Goal: Find contact information: Find contact information

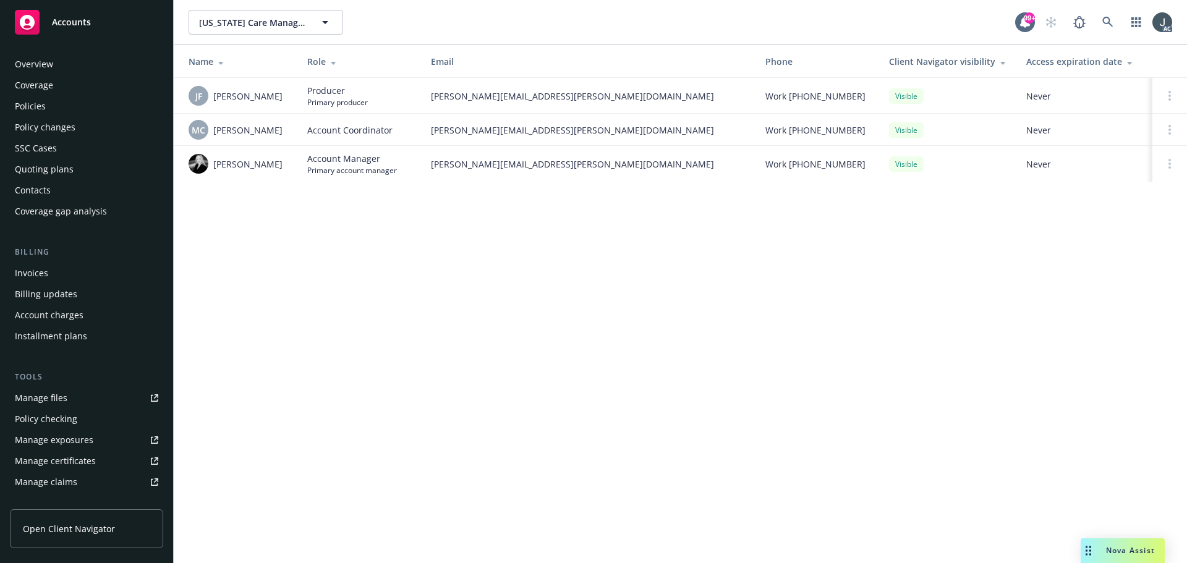
click at [43, 109] on div "Policies" at bounding box center [30, 106] width 31 height 20
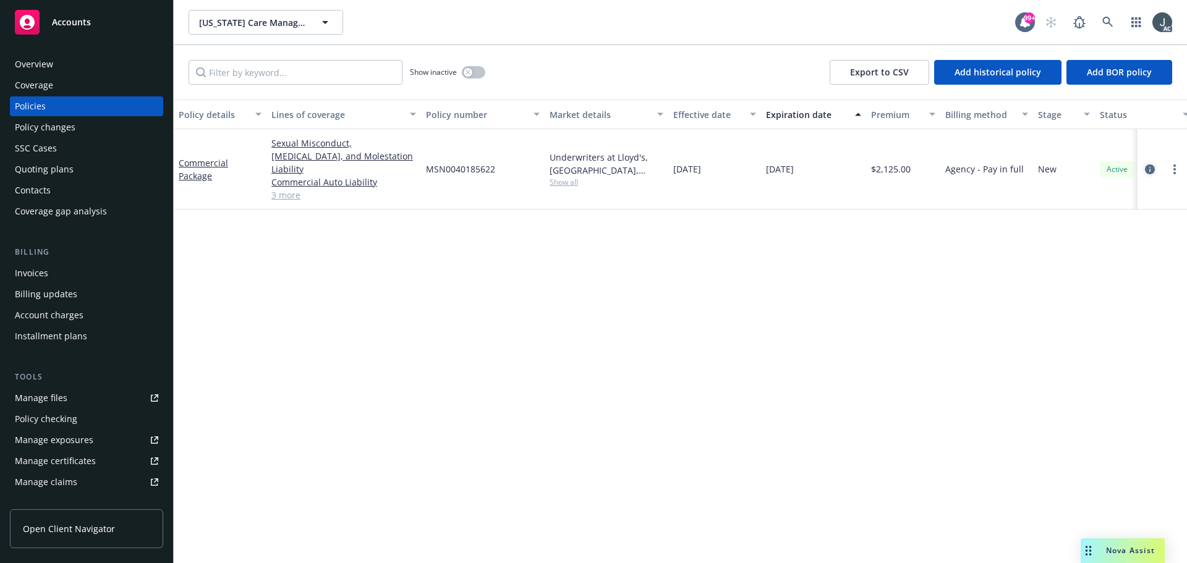
click at [1145, 164] on icon "circleInformation" at bounding box center [1150, 169] width 10 height 10
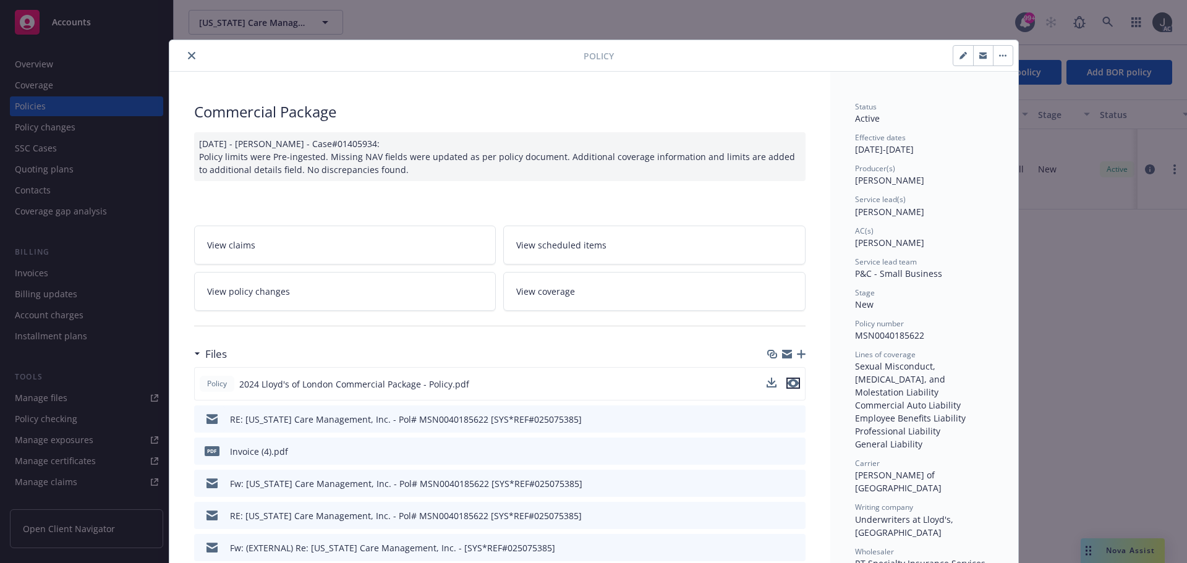
click at [792, 384] on icon "preview file" at bounding box center [792, 383] width 11 height 9
click at [188, 56] on icon "close" at bounding box center [191, 55] width 7 height 7
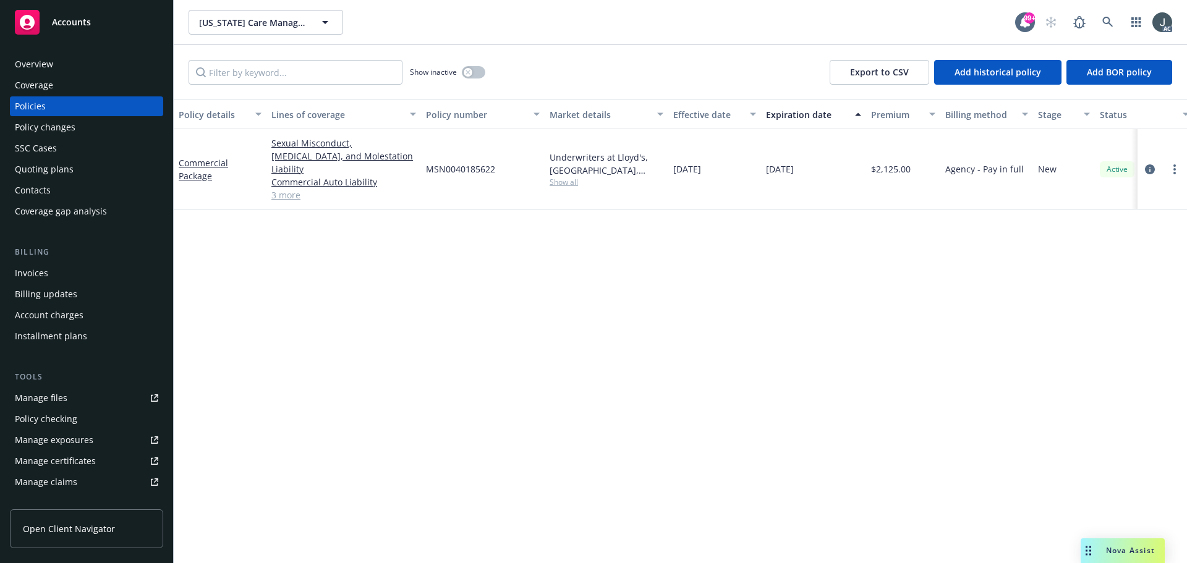
click at [280, 188] on link "3 more" at bounding box center [343, 194] width 145 height 13
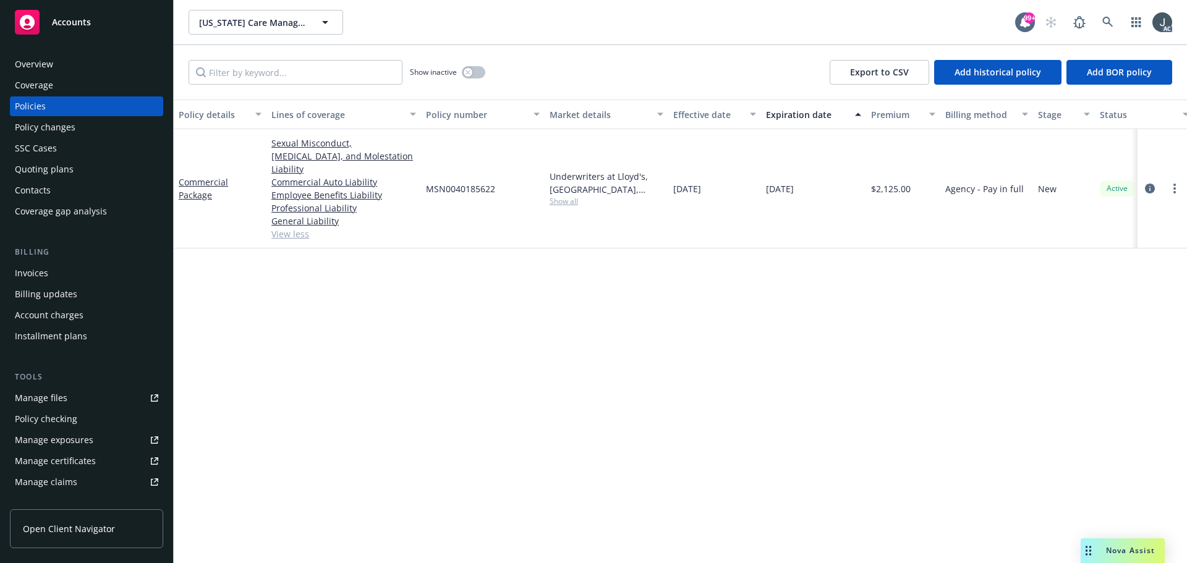
click at [558, 197] on span "Show all" at bounding box center [606, 201] width 114 height 11
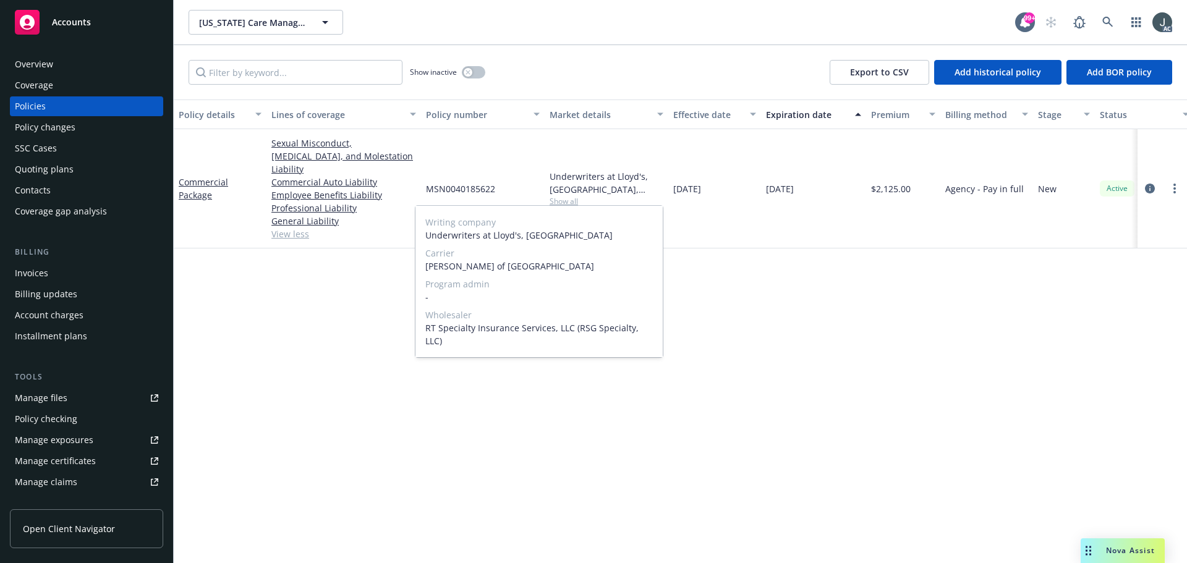
click at [558, 197] on span "Show all" at bounding box center [606, 201] width 114 height 11
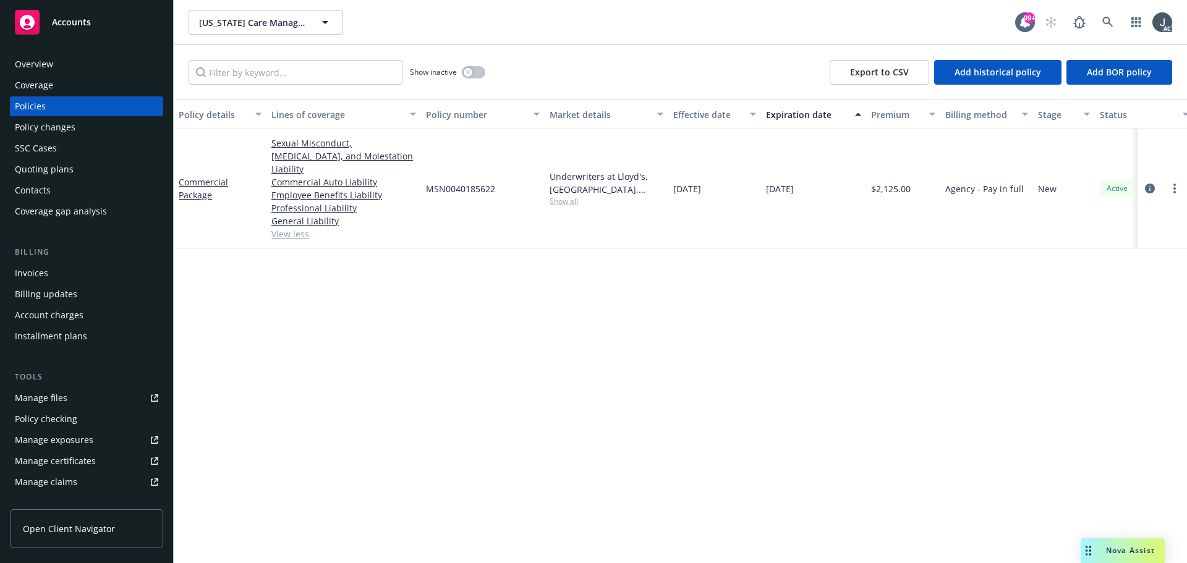
click at [36, 69] on div "Overview" at bounding box center [34, 64] width 38 height 20
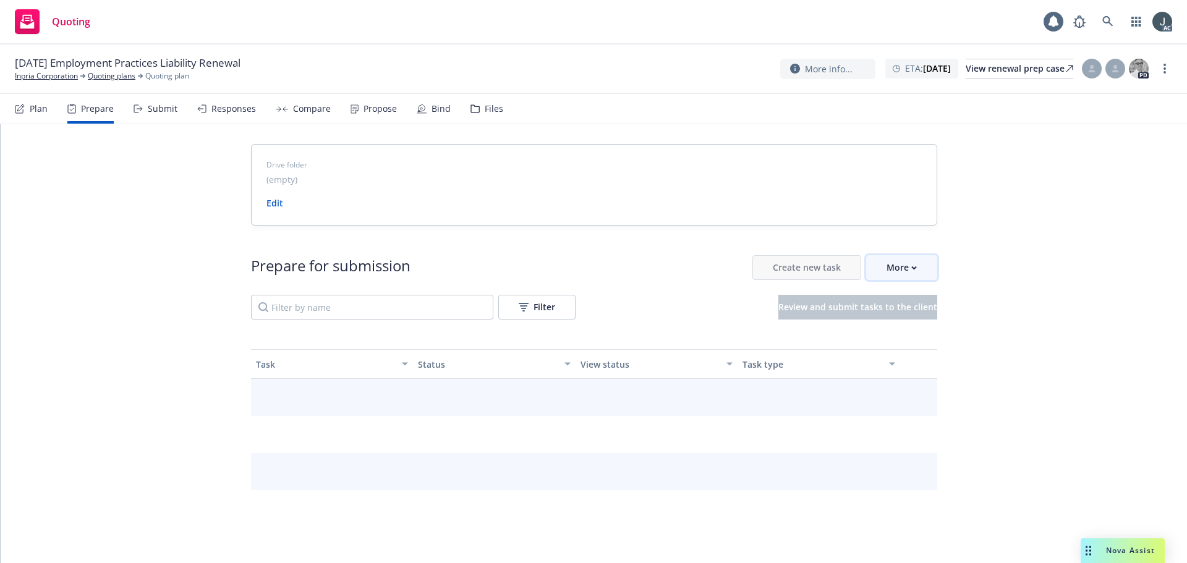
click at [898, 271] on div "More" at bounding box center [901, 267] width 30 height 23
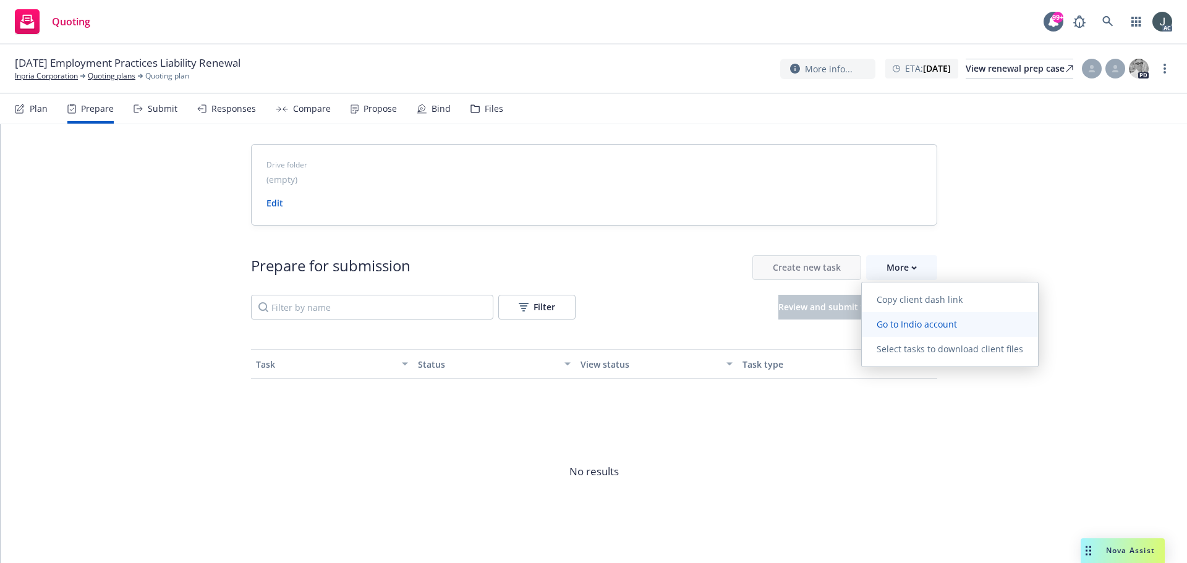
click at [911, 321] on span "Go to Indio account" at bounding box center [916, 324] width 110 height 12
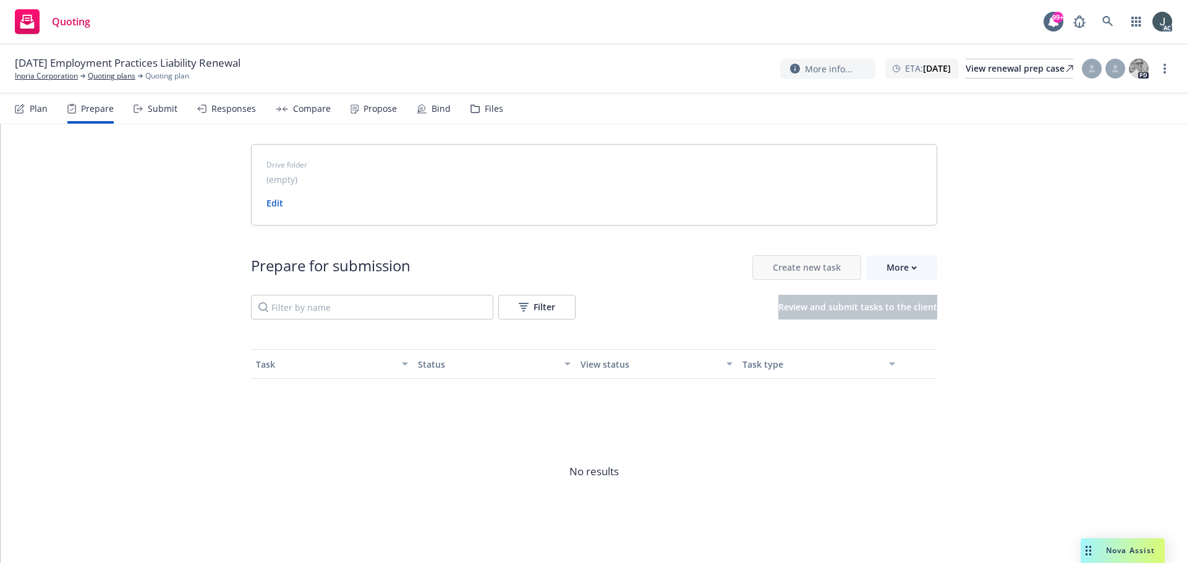
click at [65, 74] on link "Inpria Corporation" at bounding box center [46, 75] width 63 height 11
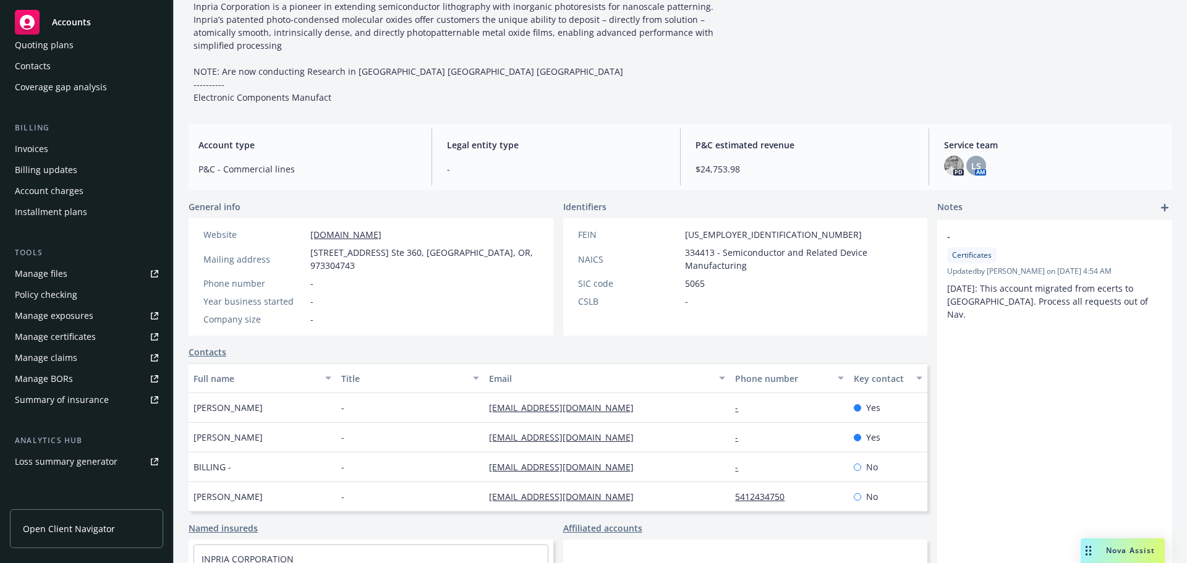
scroll to position [242, 0]
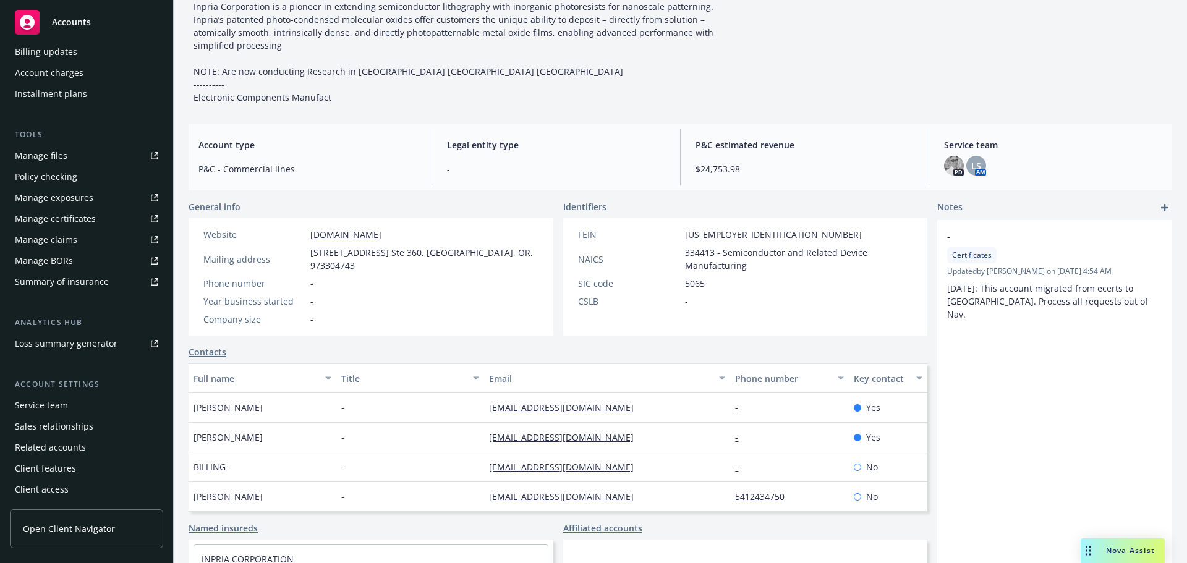
click at [35, 400] on div "Service team" at bounding box center [41, 406] width 53 height 20
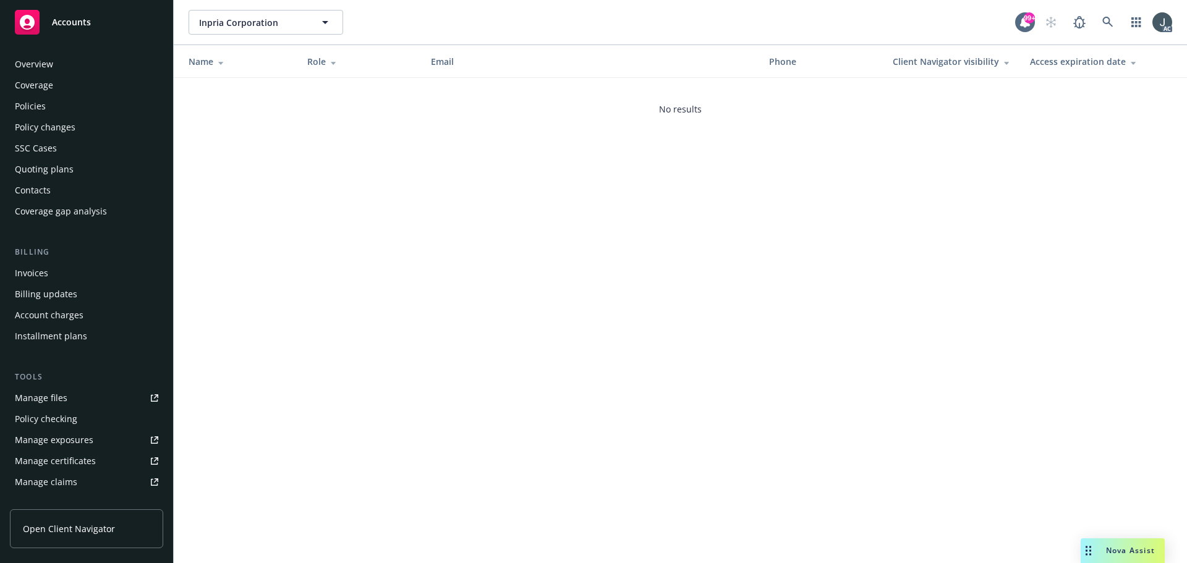
scroll to position [242, 0]
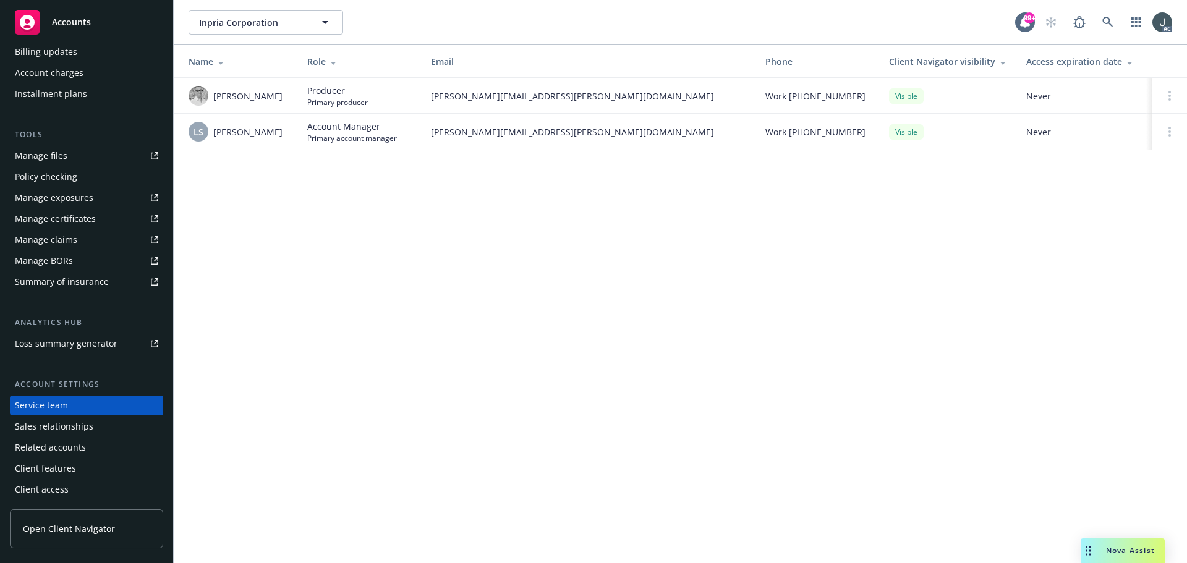
click at [253, 133] on div "LS Lila Smith" at bounding box center [237, 132] width 99 height 20
drag, startPoint x: 258, startPoint y: 134, endPoint x: 209, endPoint y: 134, distance: 48.8
click at [209, 134] on div "LS Lila Smith" at bounding box center [237, 132] width 99 height 20
copy div "Lila Smith"
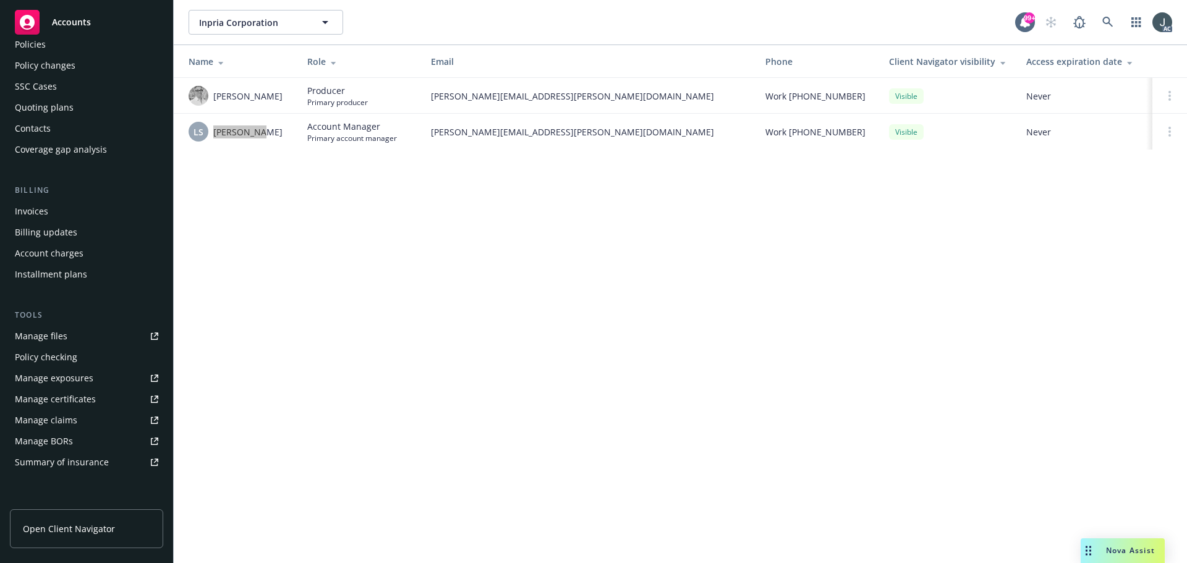
scroll to position [0, 0]
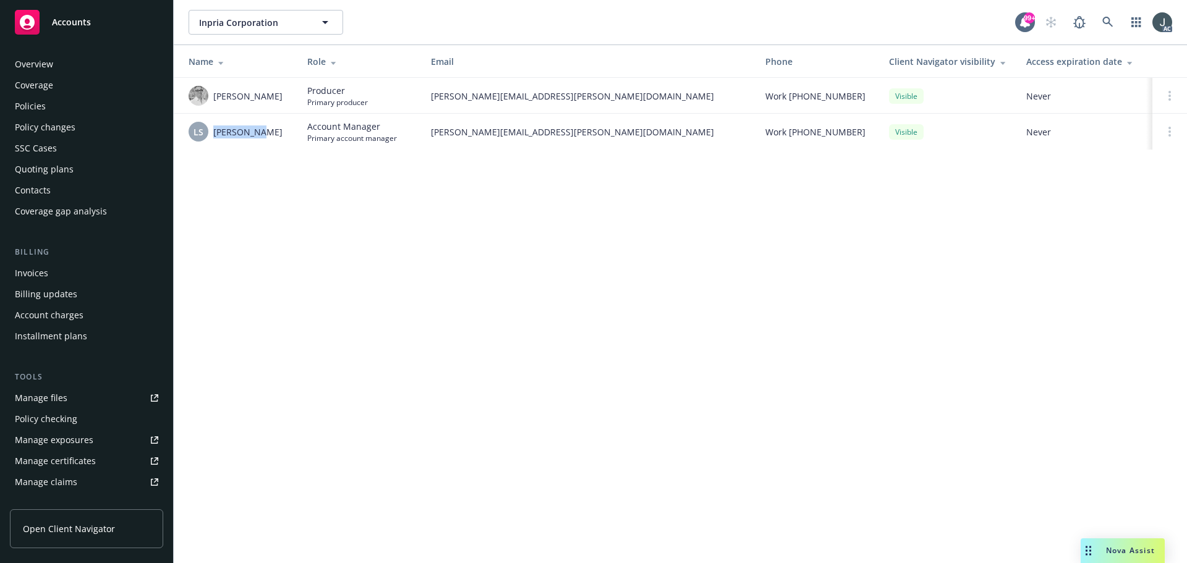
click at [39, 109] on div "Policies" at bounding box center [30, 106] width 31 height 20
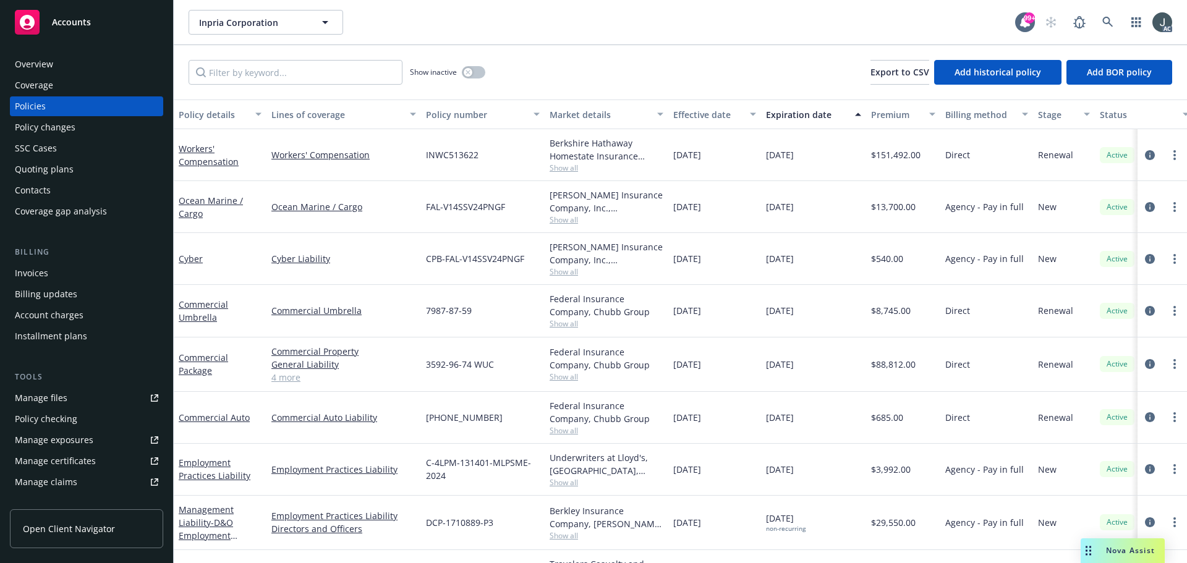
click at [649, 49] on div "Show inactive Export to CSV Add historical policy Add BOR policy" at bounding box center [680, 72] width 1013 height 54
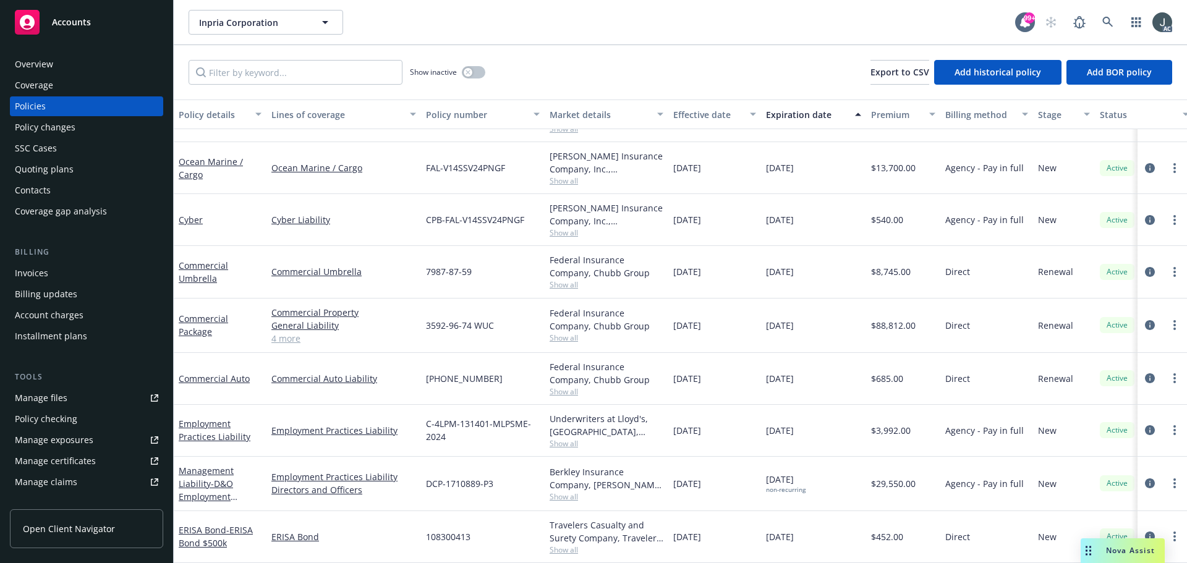
drag, startPoint x: 803, startPoint y: 417, endPoint x: 829, endPoint y: 423, distance: 26.7
click at [758, 423] on div "Employment Practices Liability Employment Practices Liability C-4LPM-131401-MLP…" at bounding box center [770, 431] width 1193 height 52
click at [1145, 425] on icon "circleInformation" at bounding box center [1150, 430] width 10 height 10
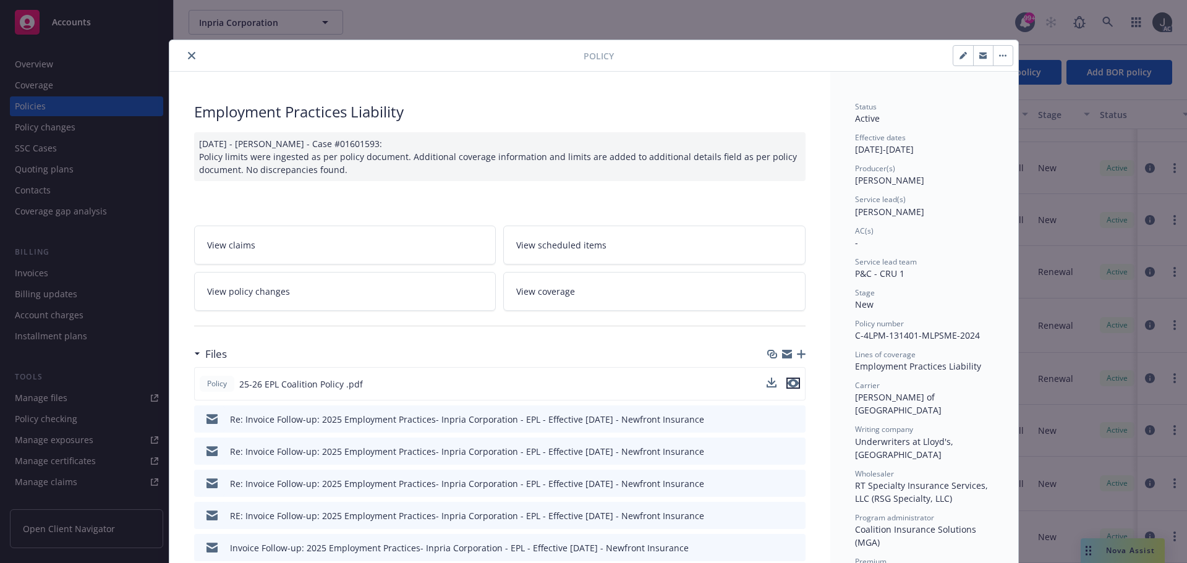
click at [787, 381] on icon "preview file" at bounding box center [792, 383] width 11 height 9
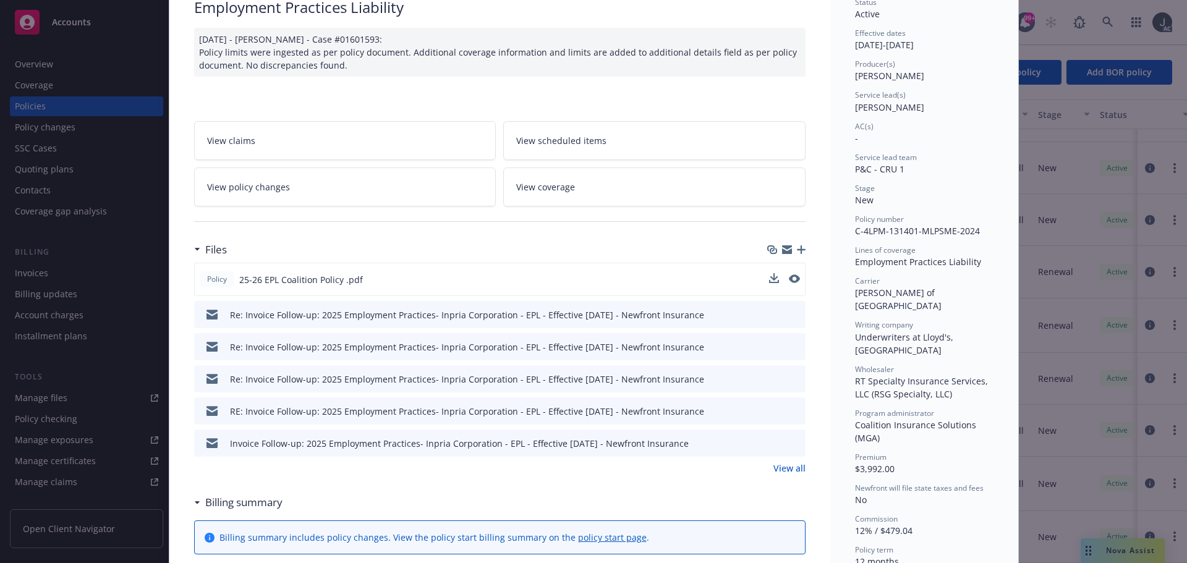
scroll to position [185, 0]
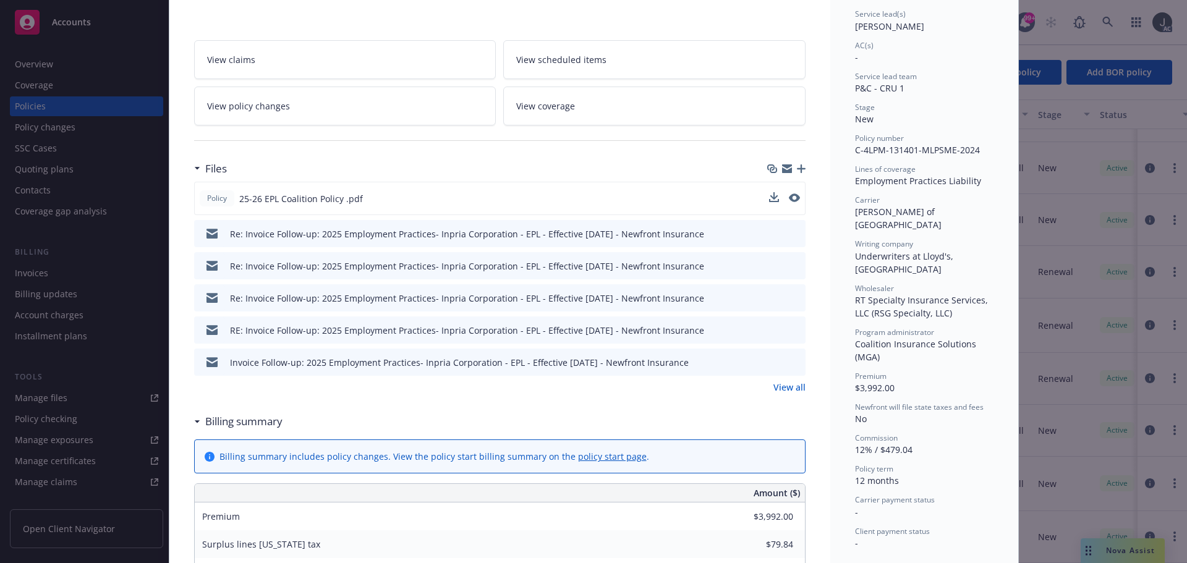
click at [782, 384] on link "View all" at bounding box center [789, 387] width 32 height 13
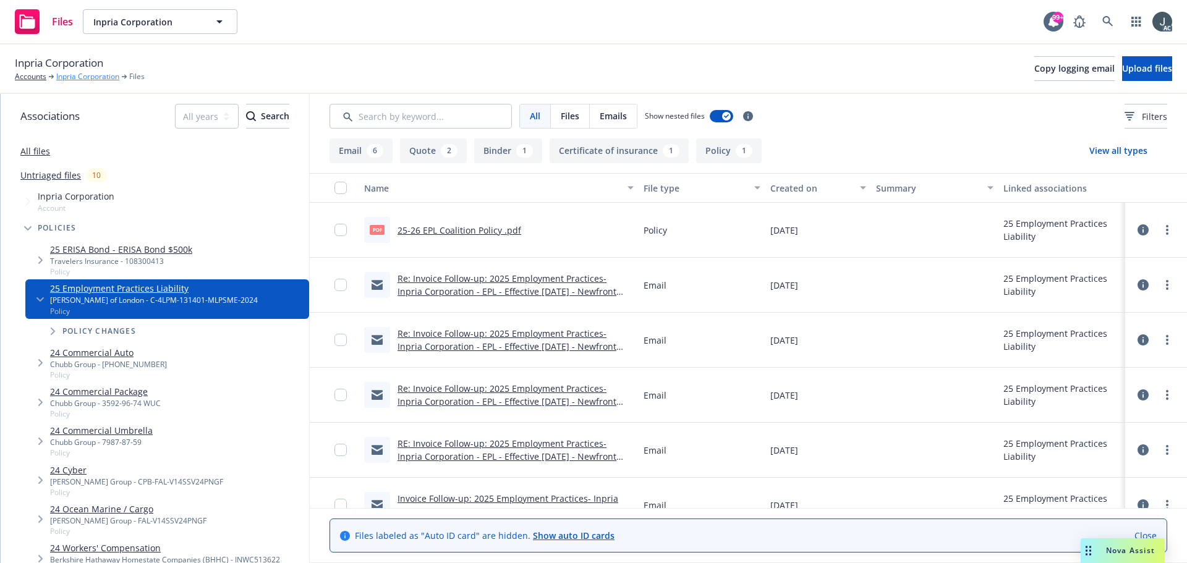
click at [79, 77] on link "Inpria Corporation" at bounding box center [87, 76] width 63 height 11
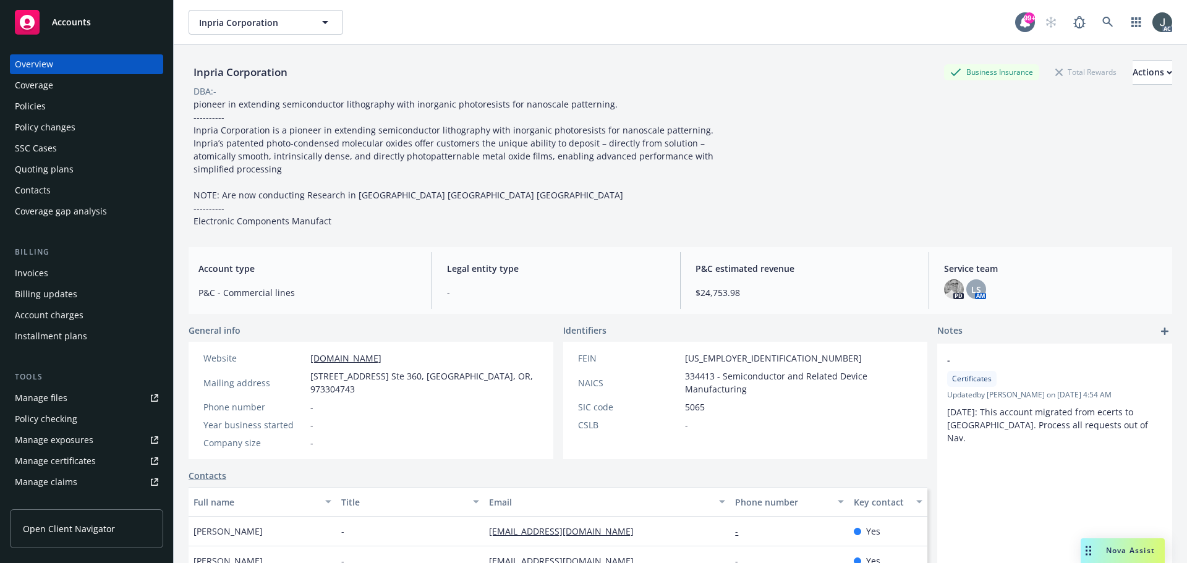
scroll to position [124, 0]
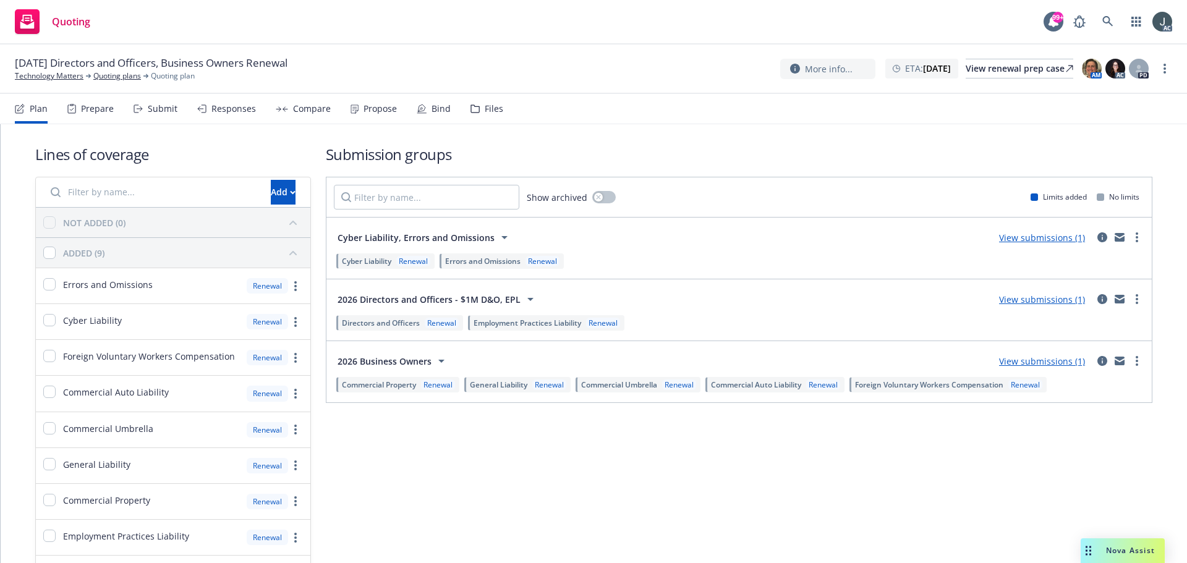
click at [99, 104] on div "Prepare" at bounding box center [97, 109] width 33 height 10
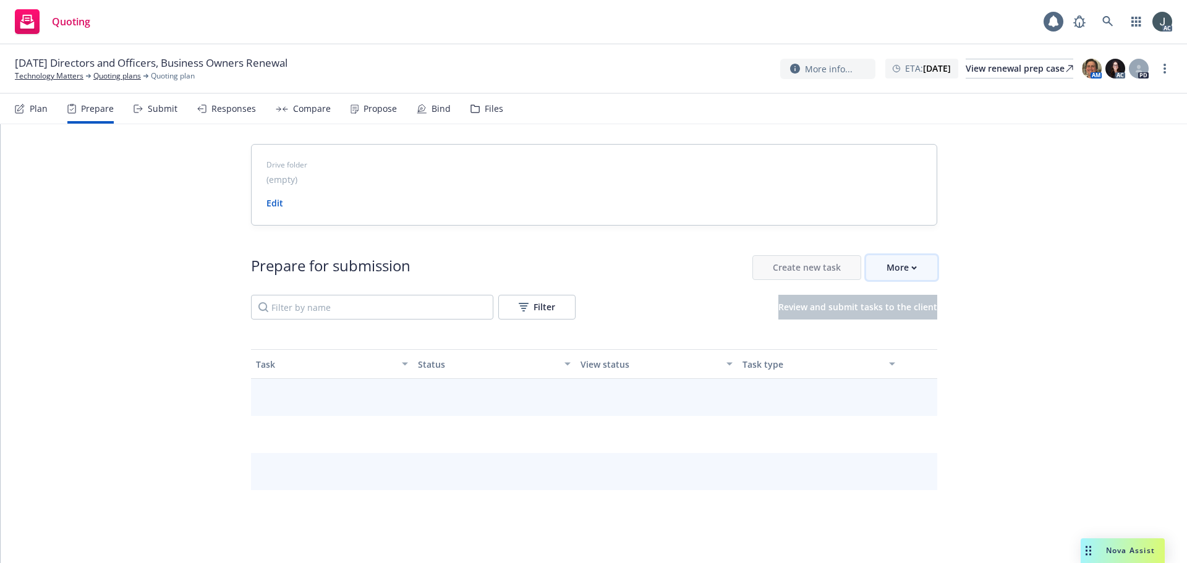
click at [911, 266] on icon "button" at bounding box center [914, 268] width 6 height 4
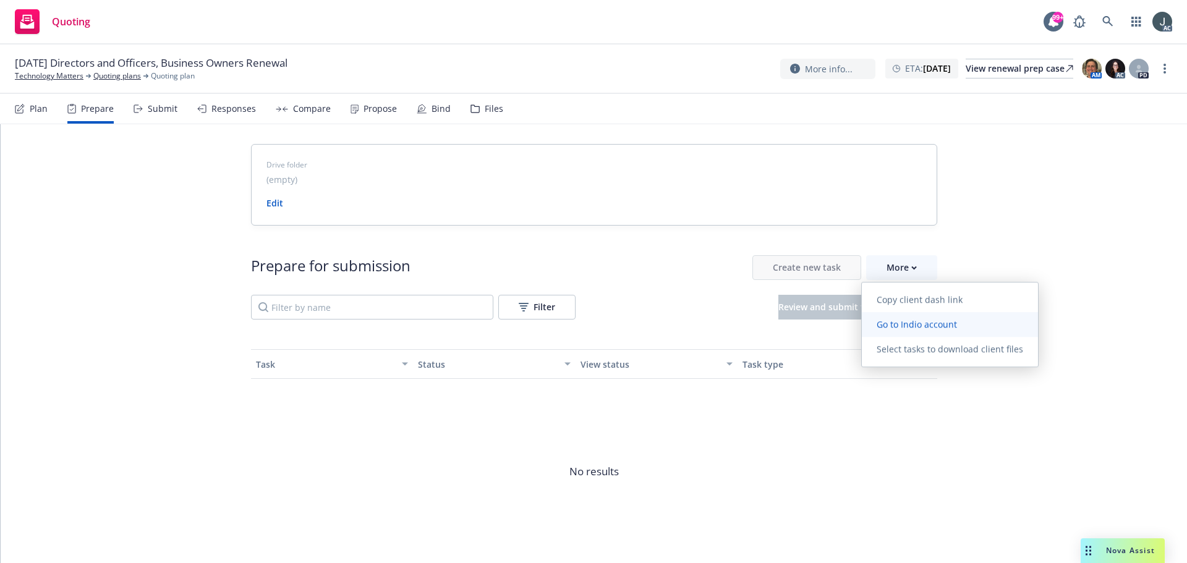
click at [908, 323] on span "Go to Indio account" at bounding box center [916, 324] width 110 height 12
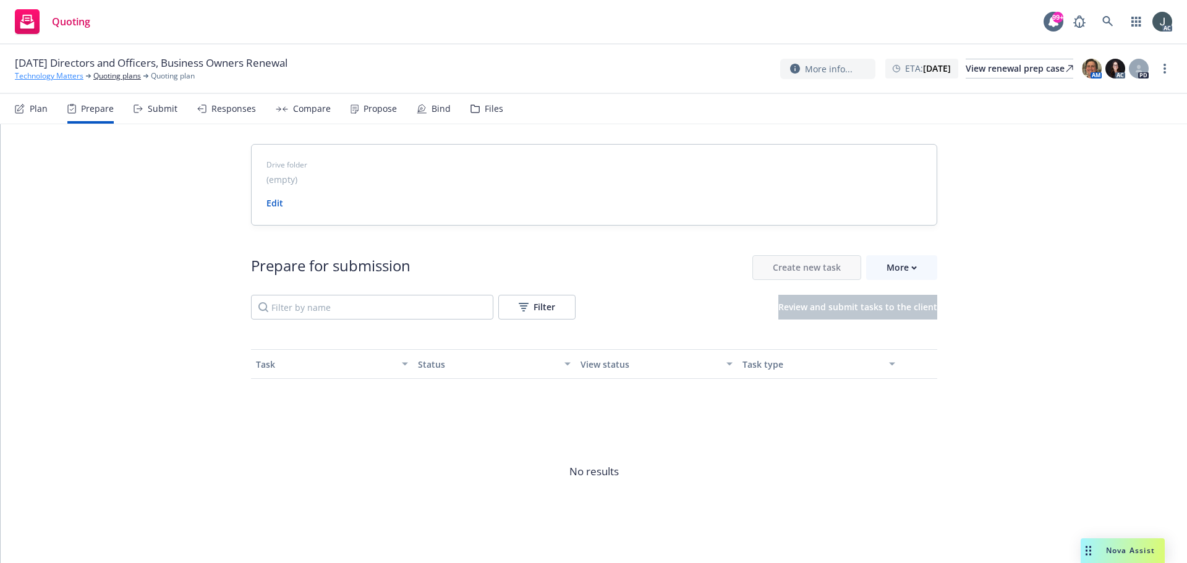
click at [61, 75] on link "Technology Matters" at bounding box center [49, 75] width 69 height 11
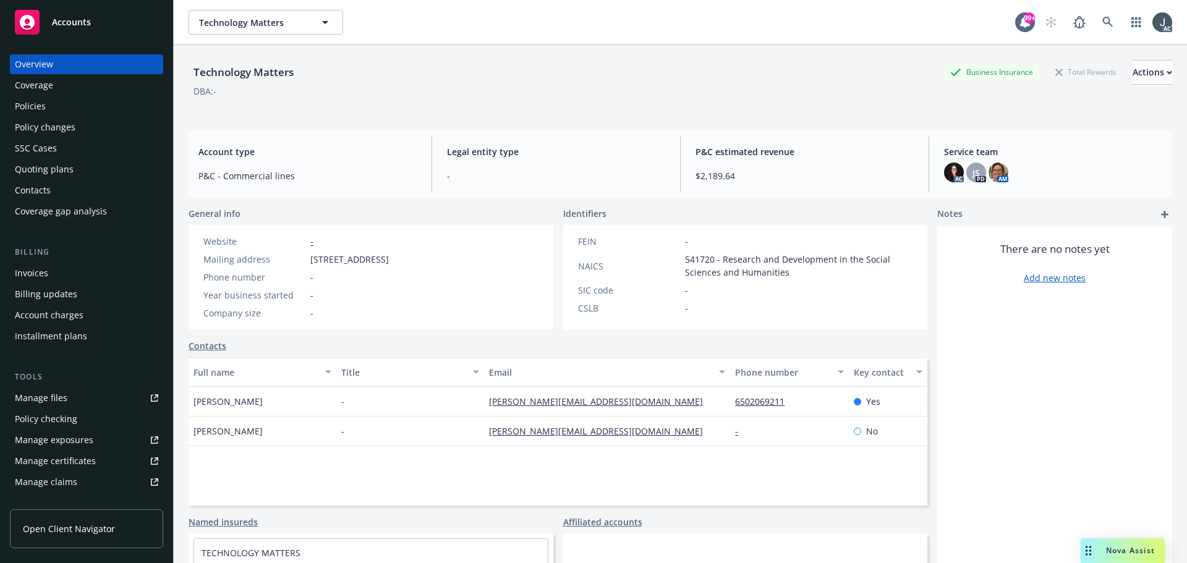
click at [44, 111] on div "Policies" at bounding box center [30, 106] width 31 height 20
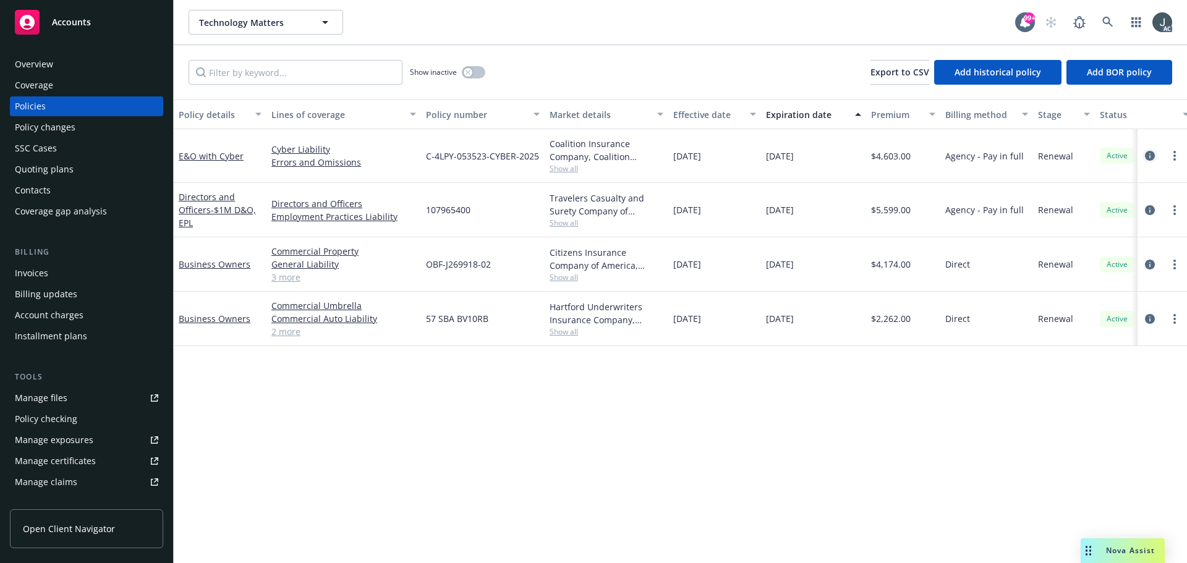
click at [1151, 154] on icon "circleInformation" at bounding box center [1150, 156] width 10 height 10
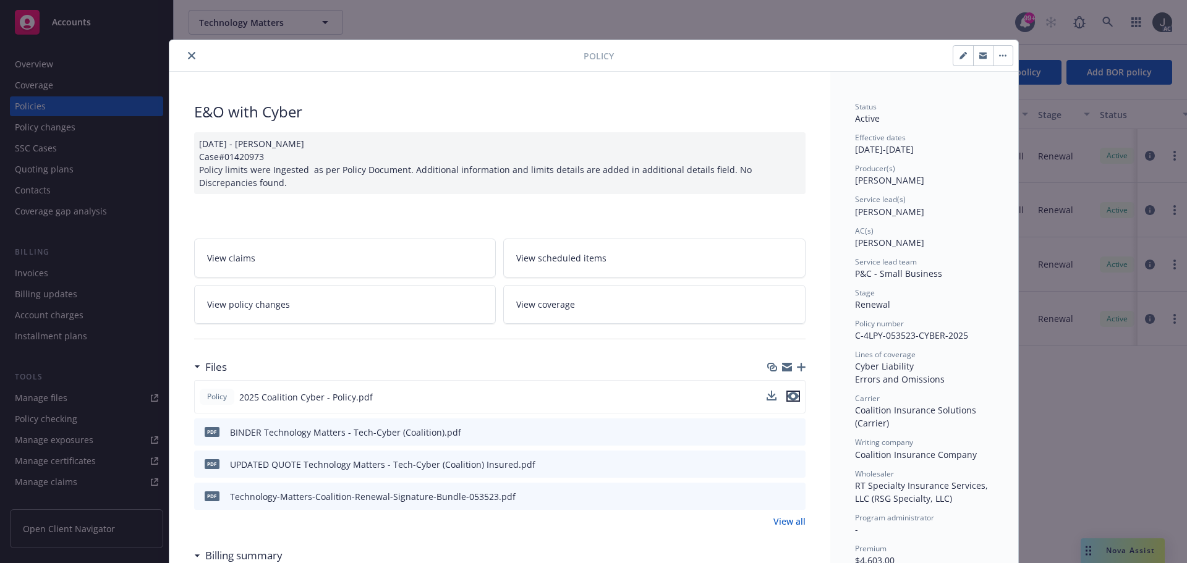
click at [788, 398] on icon "preview file" at bounding box center [792, 396] width 11 height 9
click at [779, 519] on link "View all" at bounding box center [789, 521] width 32 height 13
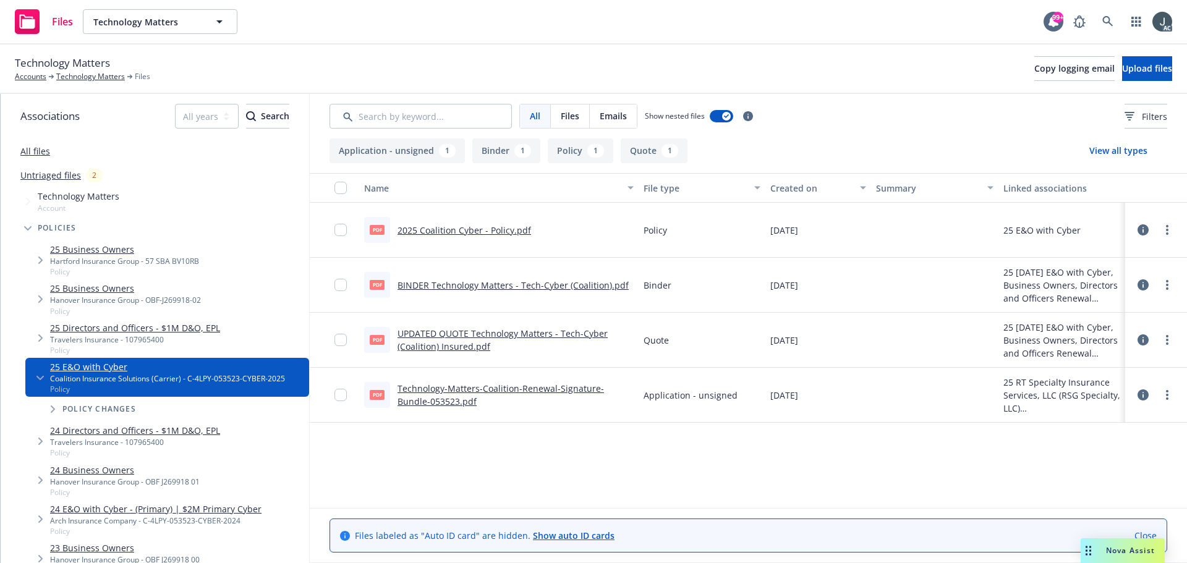
click at [583, 388] on link "Technology-Matters-Coalition-Renewal-Signature-Bundle-053523.pdf" at bounding box center [500, 395] width 206 height 25
click at [85, 82] on link "Technology Matters" at bounding box center [90, 76] width 69 height 11
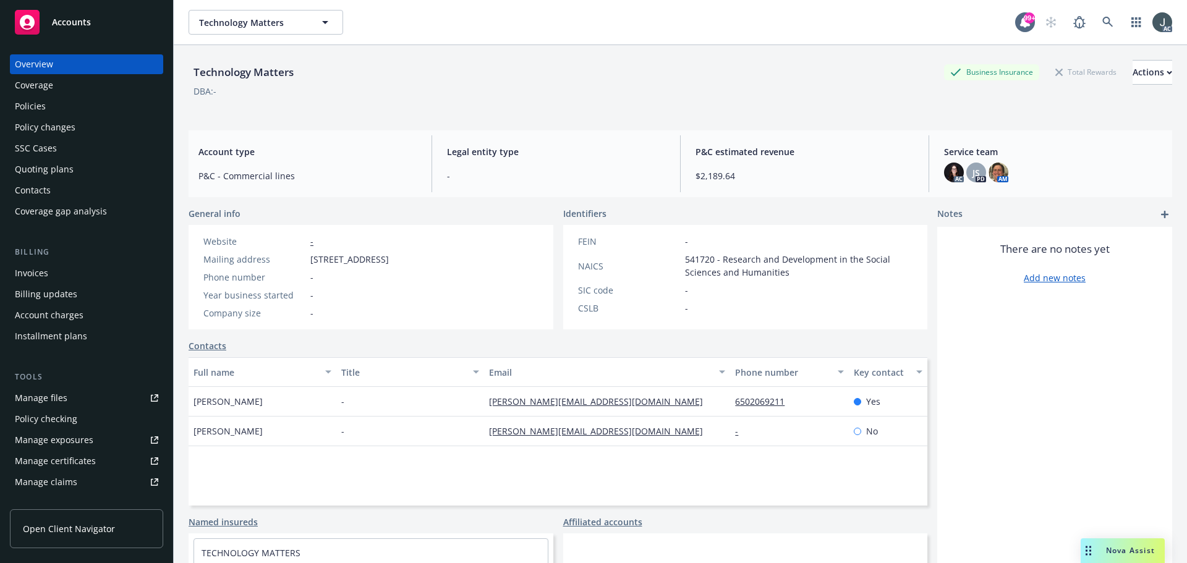
click at [48, 100] on div "Policies" at bounding box center [86, 106] width 143 height 20
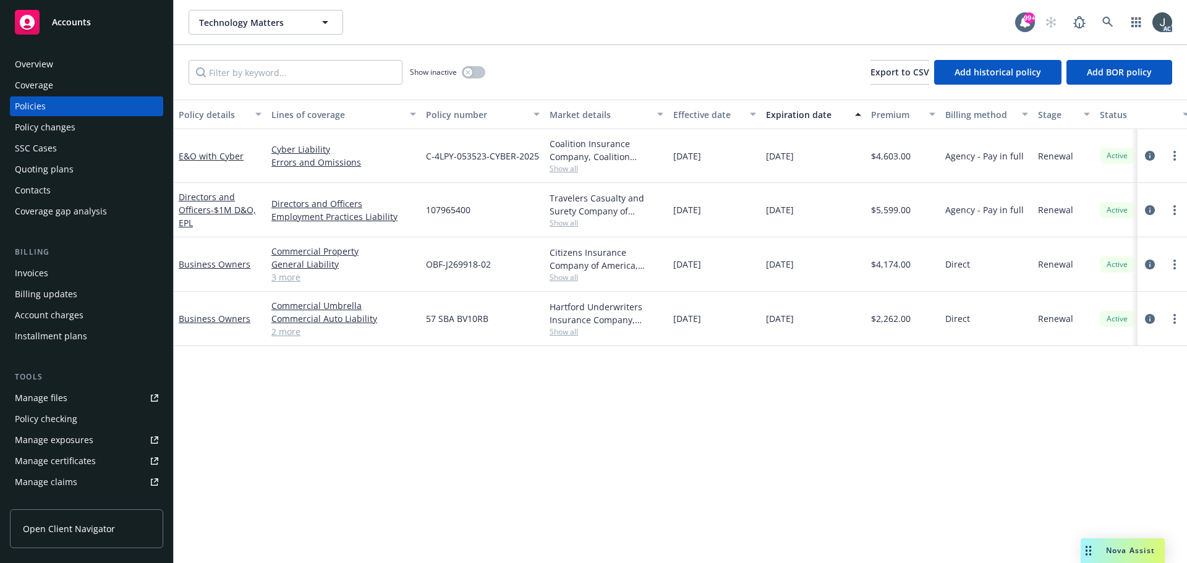
click at [288, 276] on link "3 more" at bounding box center [343, 277] width 145 height 13
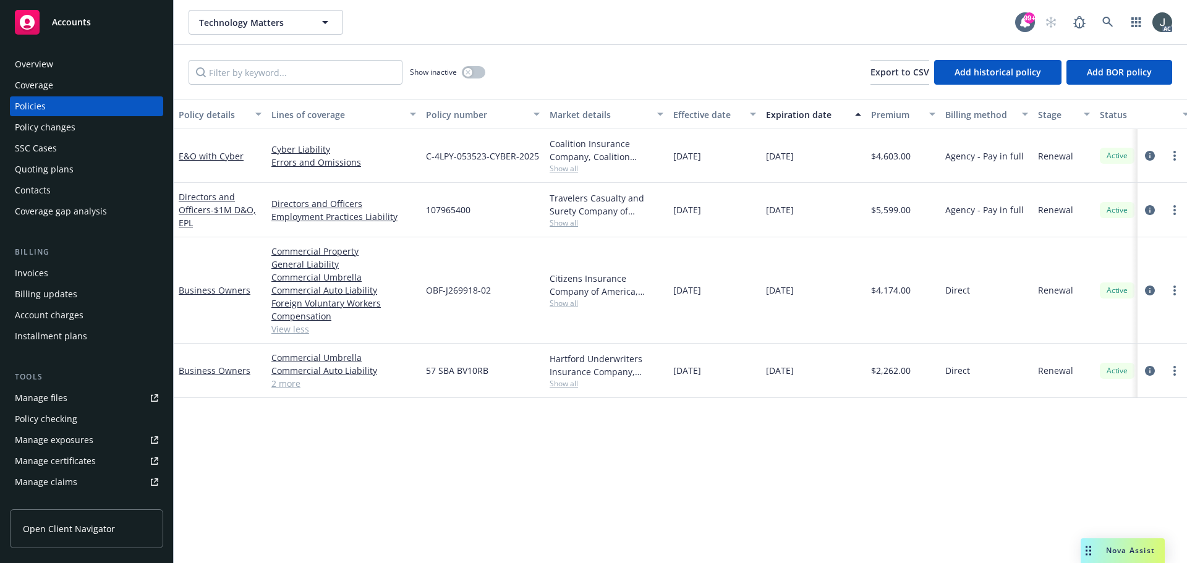
click at [62, 66] on div "Overview" at bounding box center [86, 64] width 143 height 20
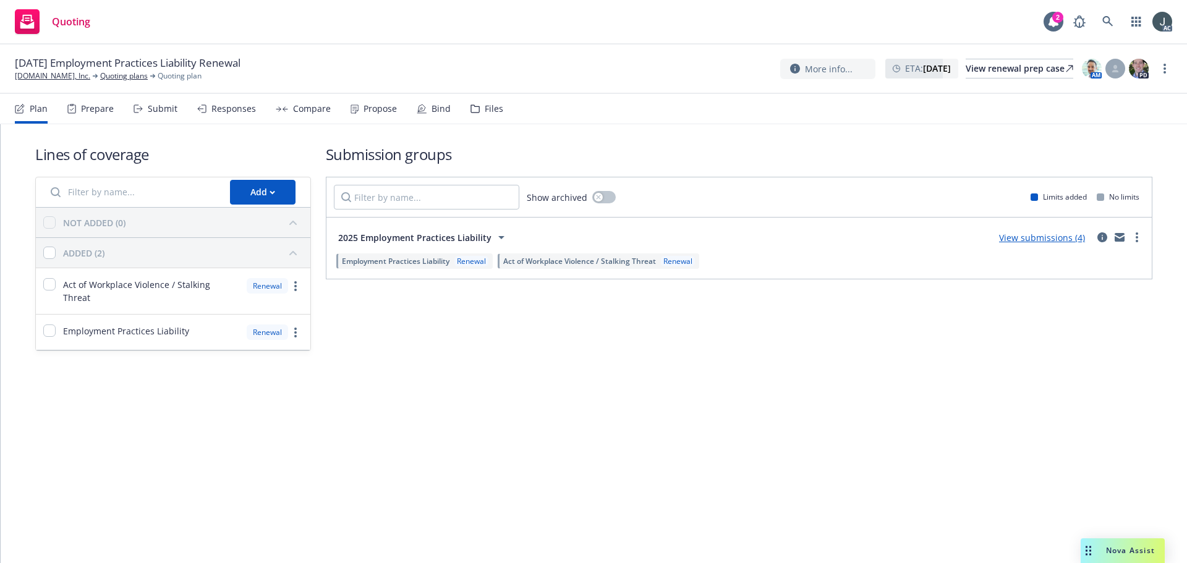
click at [86, 111] on div "Prepare" at bounding box center [97, 109] width 33 height 10
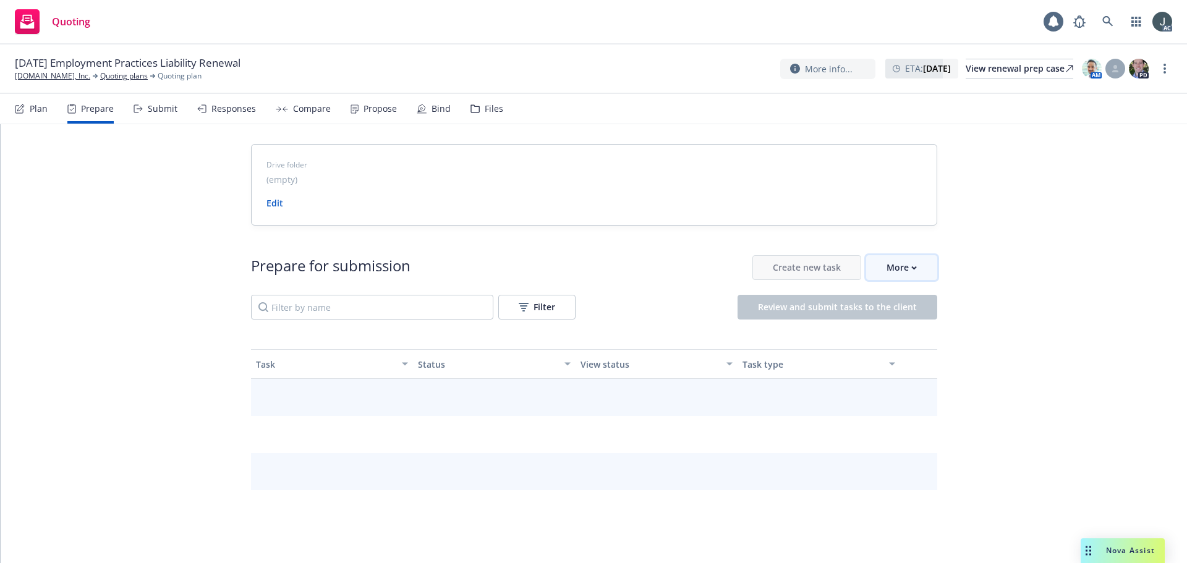
click at [876, 269] on button "More" at bounding box center [901, 267] width 71 height 25
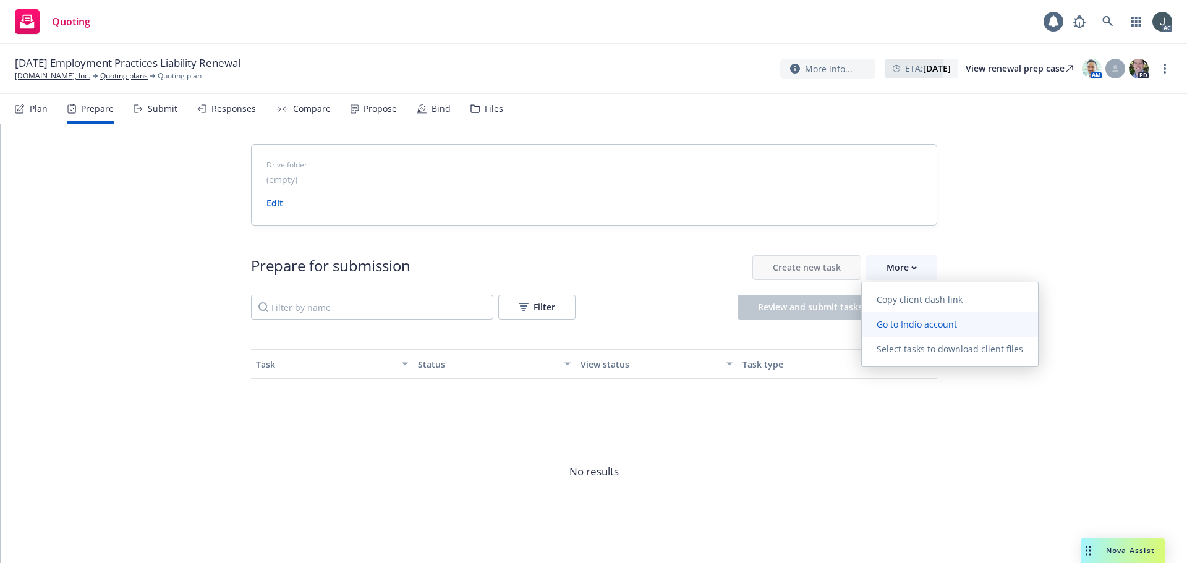
click at [887, 323] on span "Go to Indio account" at bounding box center [916, 324] width 110 height 12
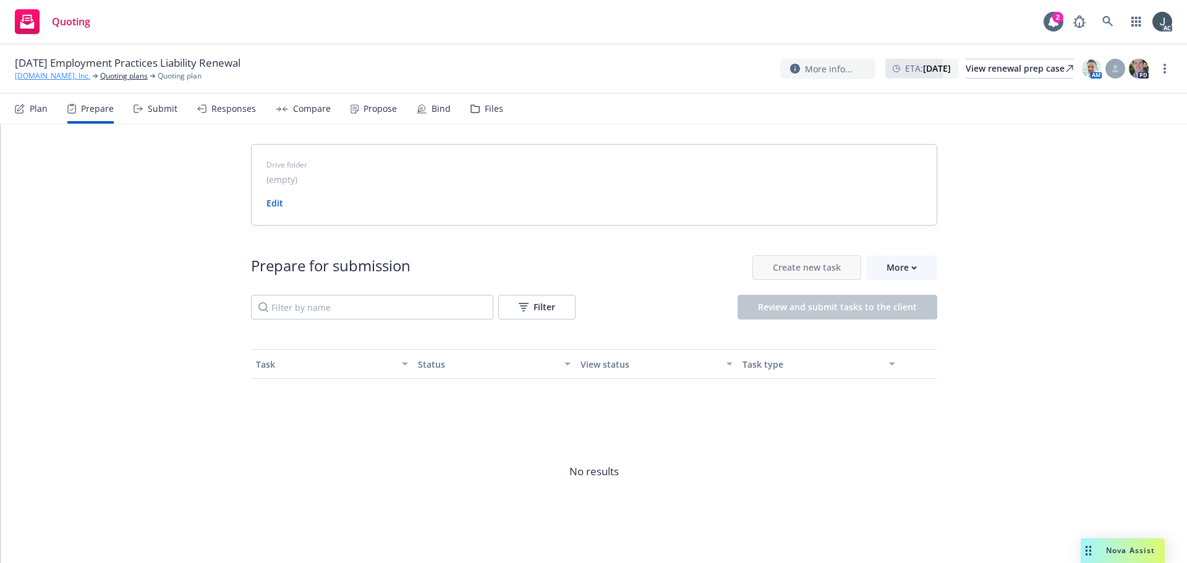
click at [69, 78] on link "[DOMAIN_NAME], Inc." at bounding box center [52, 75] width 75 height 11
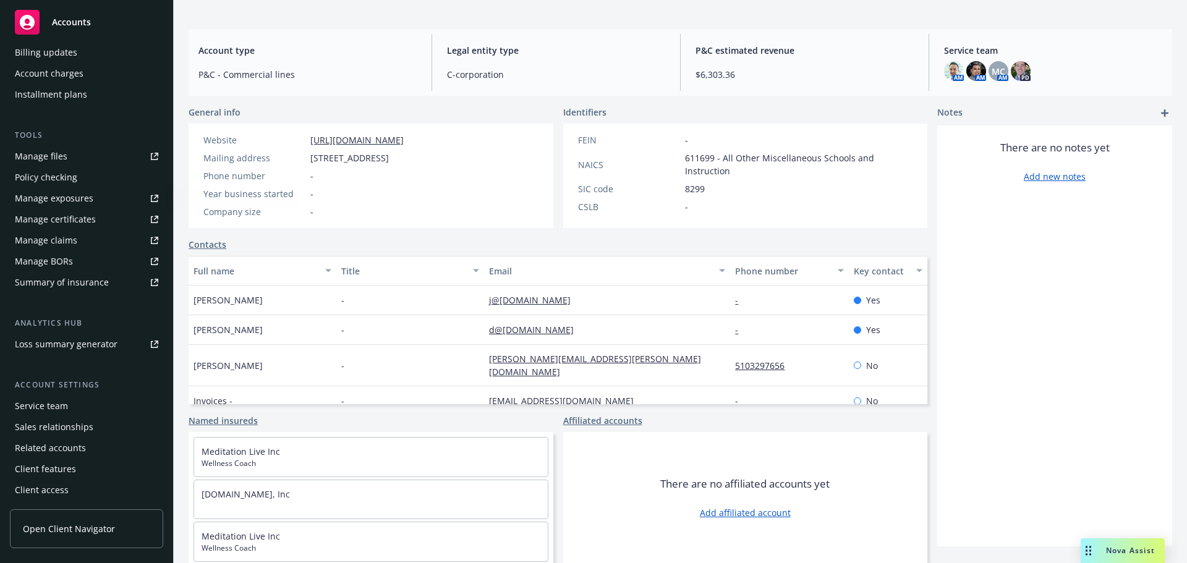
scroll to position [242, 0]
click at [46, 404] on div "Service team" at bounding box center [41, 406] width 53 height 20
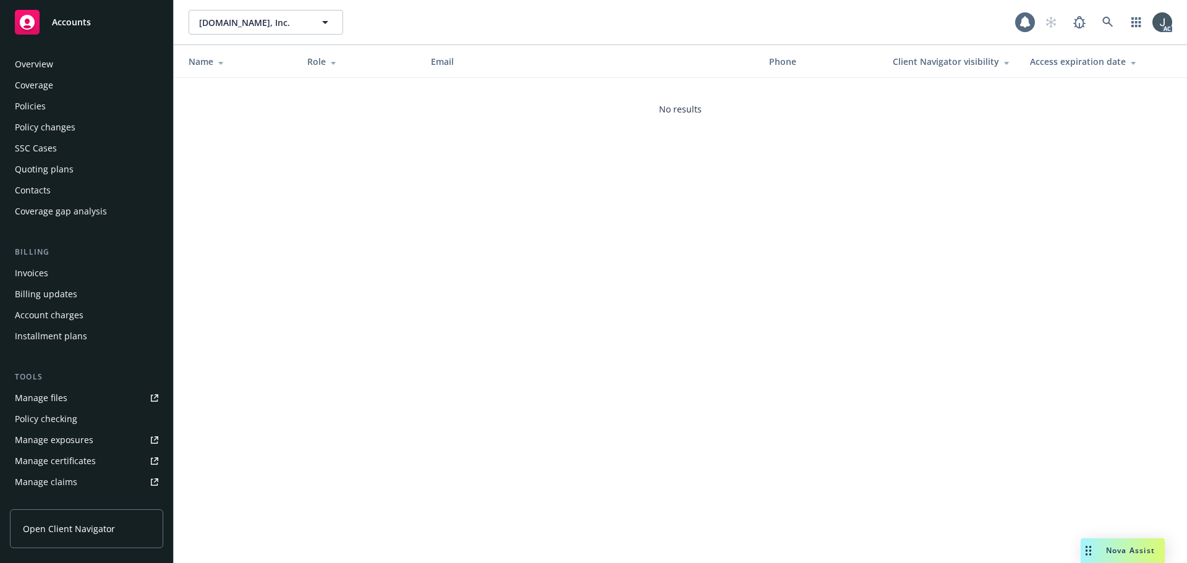
scroll to position [242, 0]
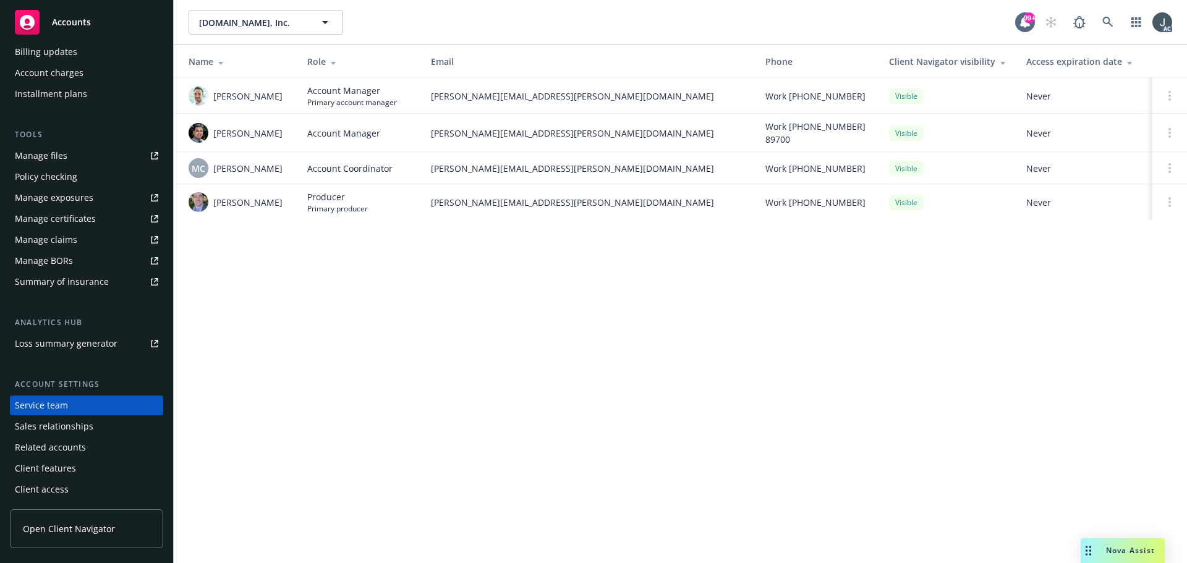
click at [931, 393] on div "[DOMAIN_NAME], Inc. [DOMAIN_NAME], Inc. 99+ AC Name Role Email Phone Client Nav…" at bounding box center [680, 281] width 1013 height 563
drag, startPoint x: 213, startPoint y: 132, endPoint x: 299, endPoint y: 135, distance: 85.9
click at [299, 135] on tr "[PERSON_NAME] Account Manager [PERSON_NAME][EMAIL_ADDRESS][PERSON_NAME][DOMAIN_…" at bounding box center [680, 133] width 1013 height 38
copy span "[PERSON_NAME]"
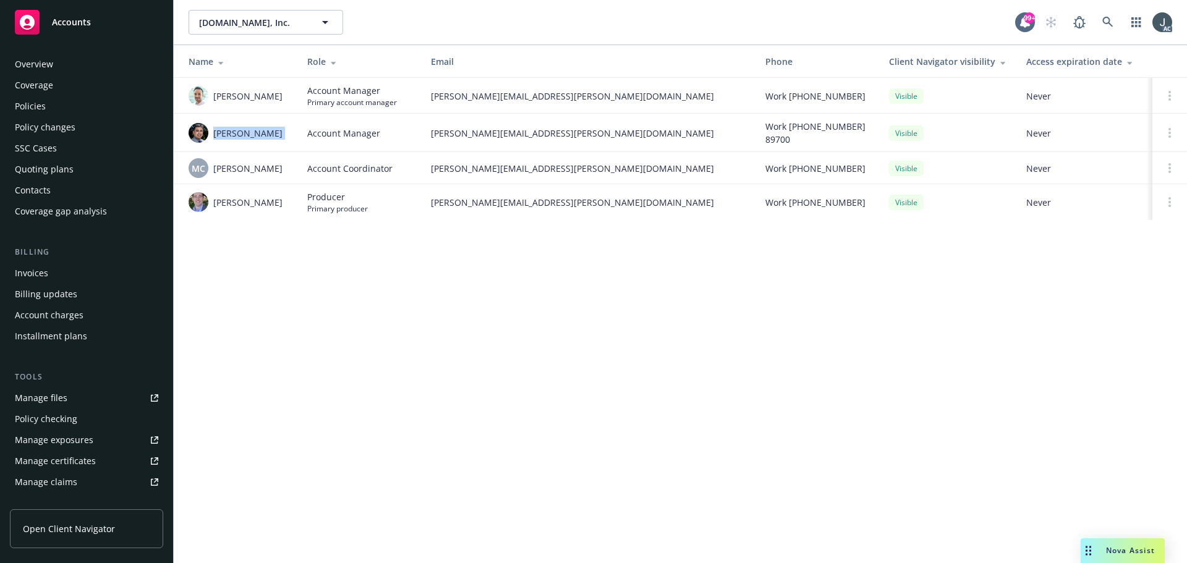
click at [43, 106] on div "Policies" at bounding box center [30, 106] width 31 height 20
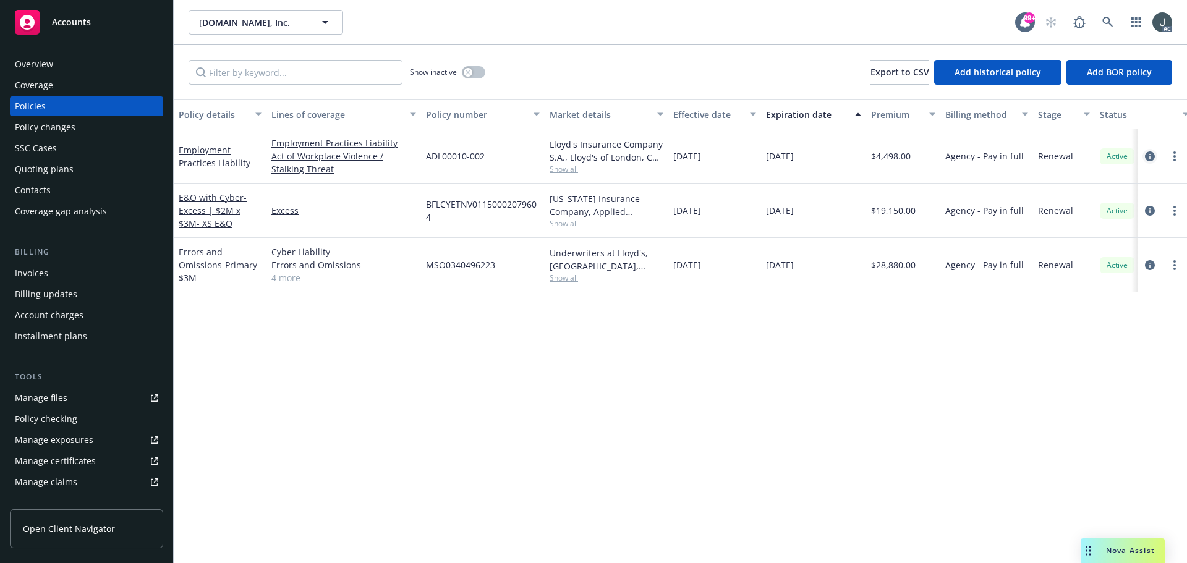
click at [1145, 156] on icon "circleInformation" at bounding box center [1150, 156] width 10 height 10
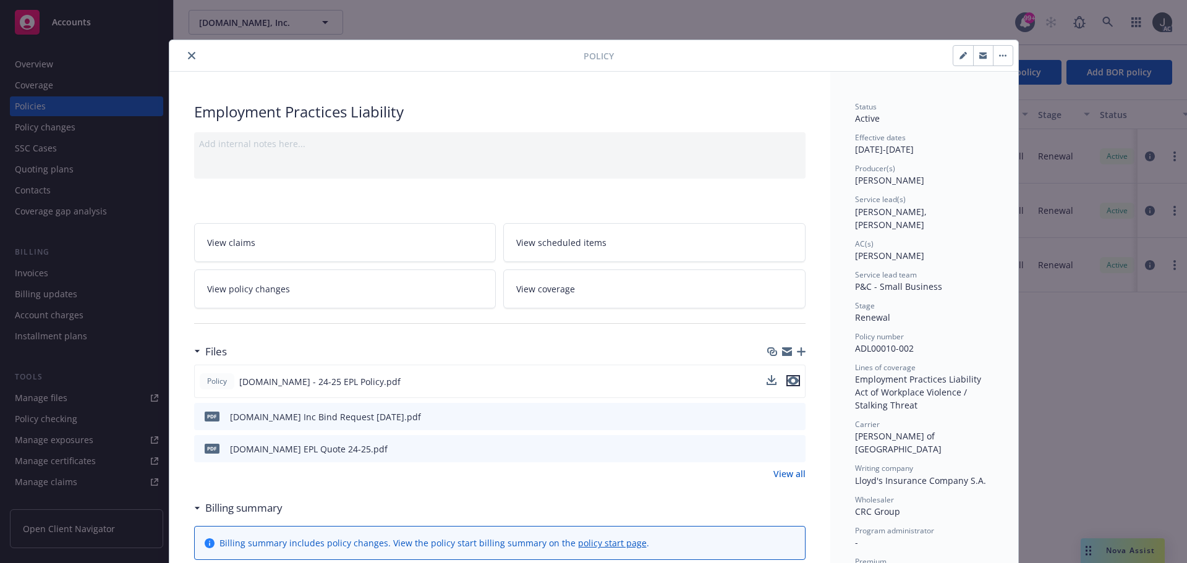
click at [789, 380] on icon "preview file" at bounding box center [792, 380] width 11 height 9
click at [795, 477] on link "View all" at bounding box center [789, 473] width 32 height 13
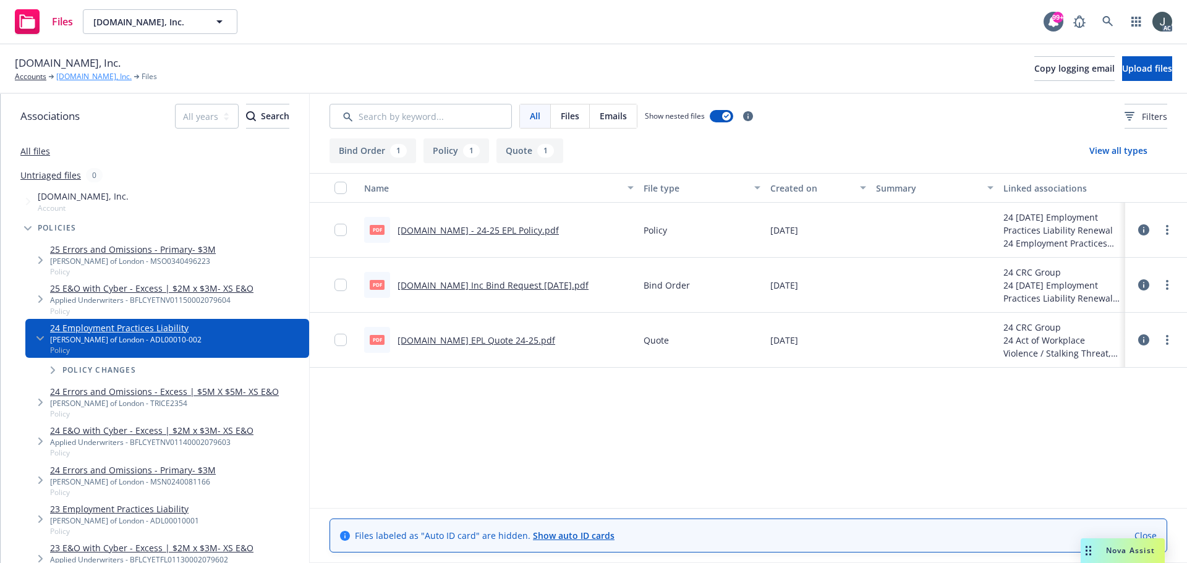
click at [114, 77] on link "[DOMAIN_NAME], Inc." at bounding box center [93, 76] width 75 height 11
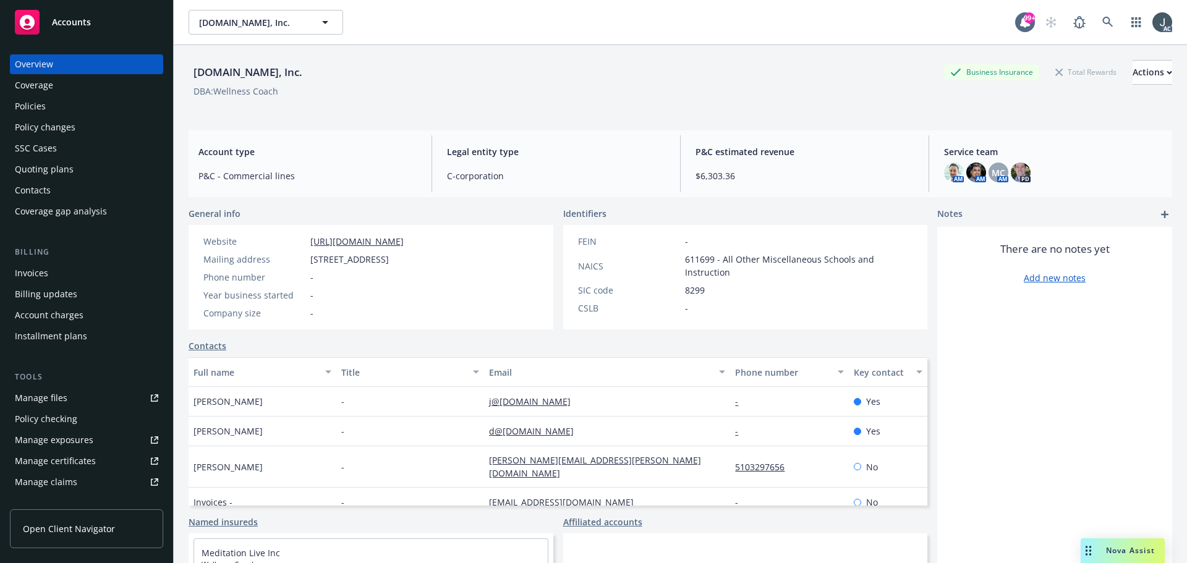
click at [691, 289] on span "8299" at bounding box center [695, 290] width 20 height 13
copy span "8299"
drag, startPoint x: 255, startPoint y: 408, endPoint x: 190, endPoint y: 413, distance: 65.0
click at [190, 413] on div "Julie Sharma" at bounding box center [262, 402] width 148 height 30
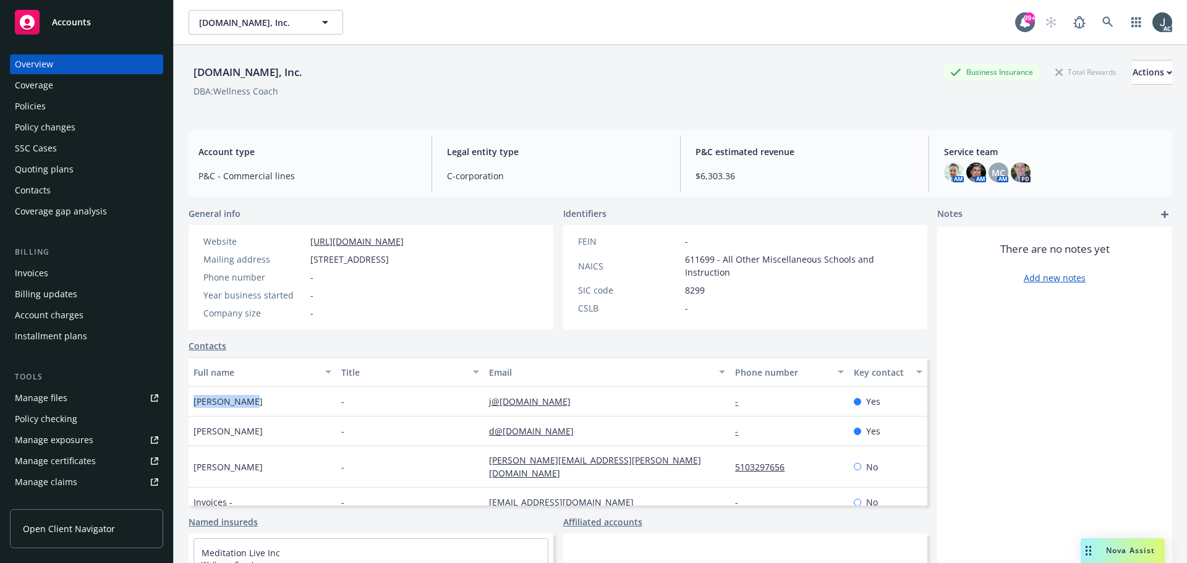
copy span "Julie Sharma"
drag, startPoint x: 595, startPoint y: 417, endPoint x: 483, endPoint y: 417, distance: 112.5
click at [484, 417] on div "j@wellnesscoach.live" at bounding box center [607, 402] width 246 height 30
copy link "j@wellnesscoach.live"
click at [32, 103] on div "Policies" at bounding box center [30, 106] width 31 height 20
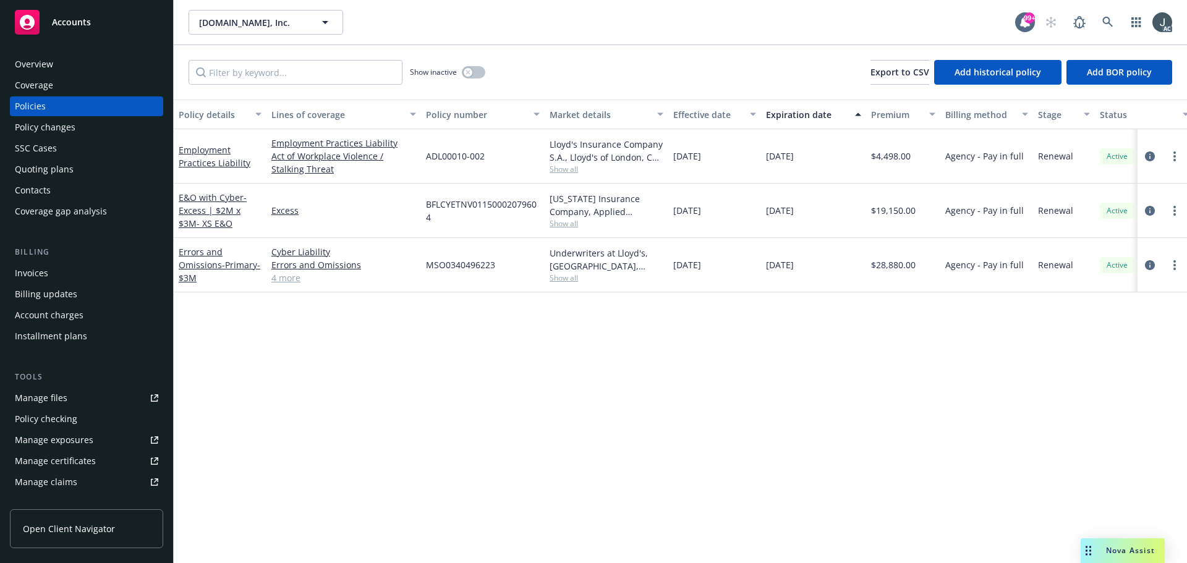
click at [570, 171] on span "Show all" at bounding box center [606, 169] width 114 height 11
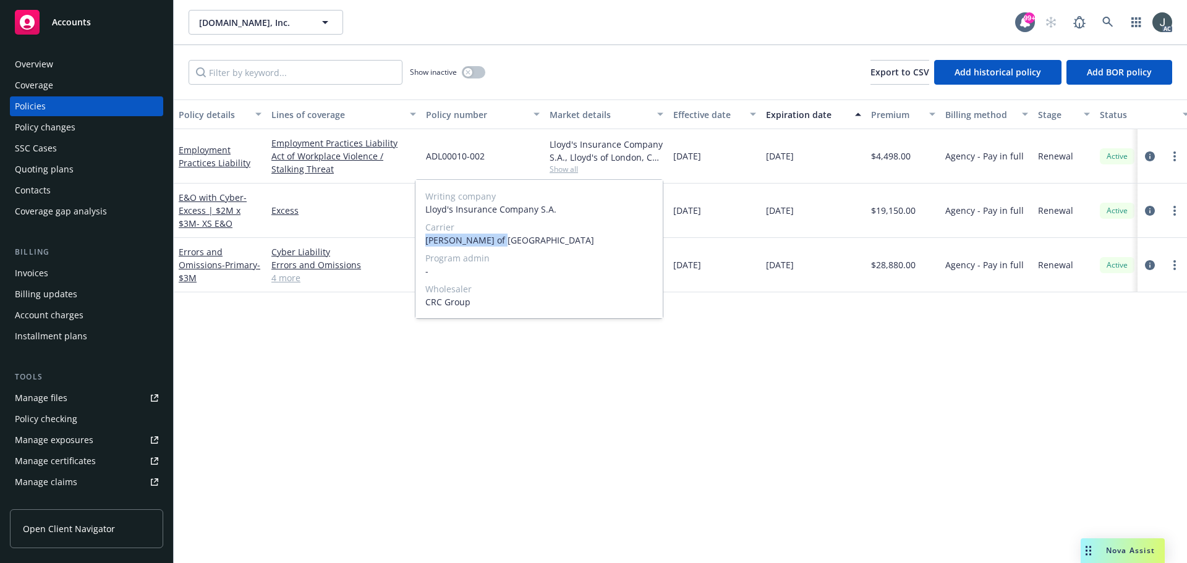
drag, startPoint x: 425, startPoint y: 241, endPoint x: 507, endPoint y: 240, distance: 82.2
click at [507, 240] on span "Lloyd's of London" at bounding box center [538, 240] width 227 height 13
copy span "Lloyd's of London"
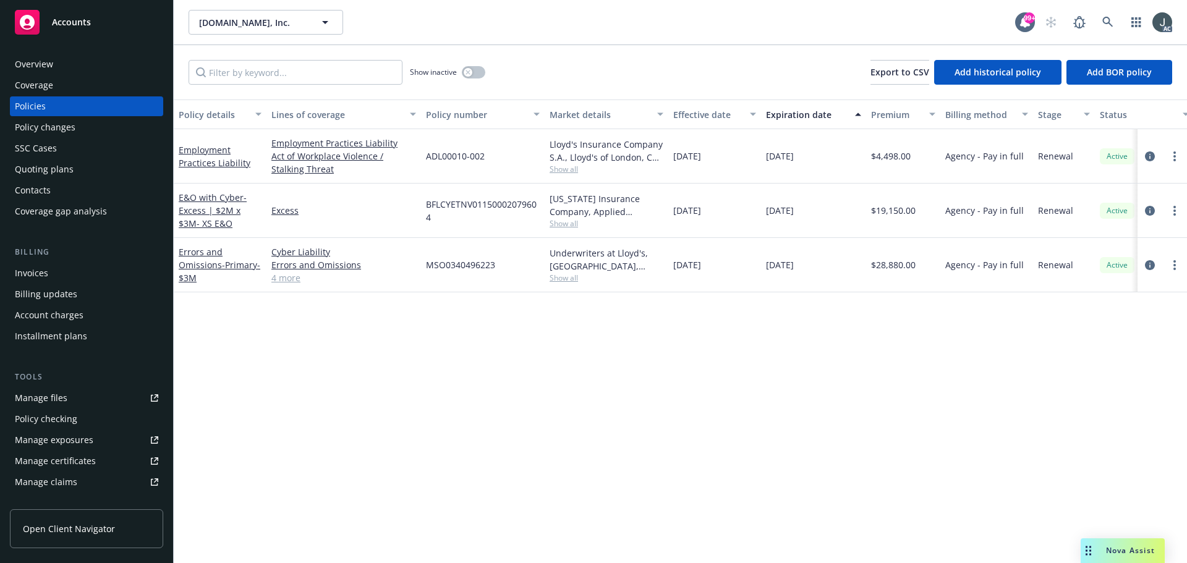
drag, startPoint x: 767, startPoint y: 158, endPoint x: 816, endPoint y: 160, distance: 48.9
click at [816, 160] on div "10/26/2025" at bounding box center [813, 156] width 105 height 54
copy span "10/26/2025"
